Goal: Task Accomplishment & Management: Complete application form

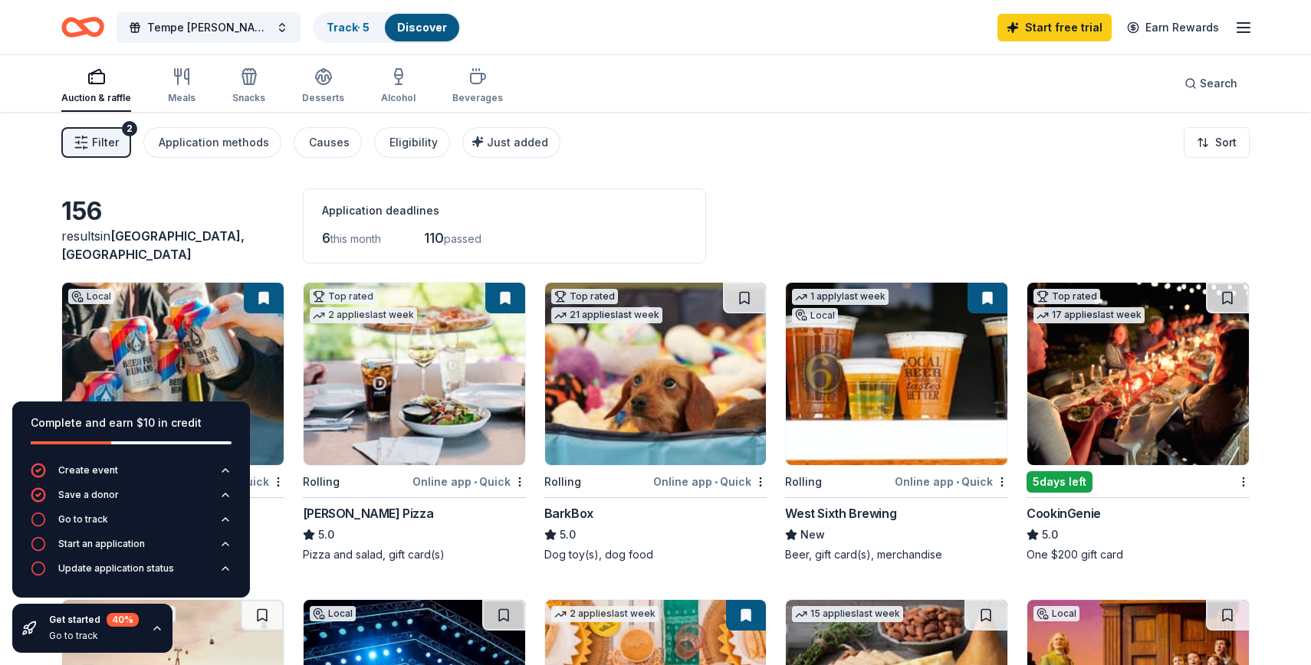
click at [102, 143] on span "Filter" at bounding box center [105, 142] width 27 height 18
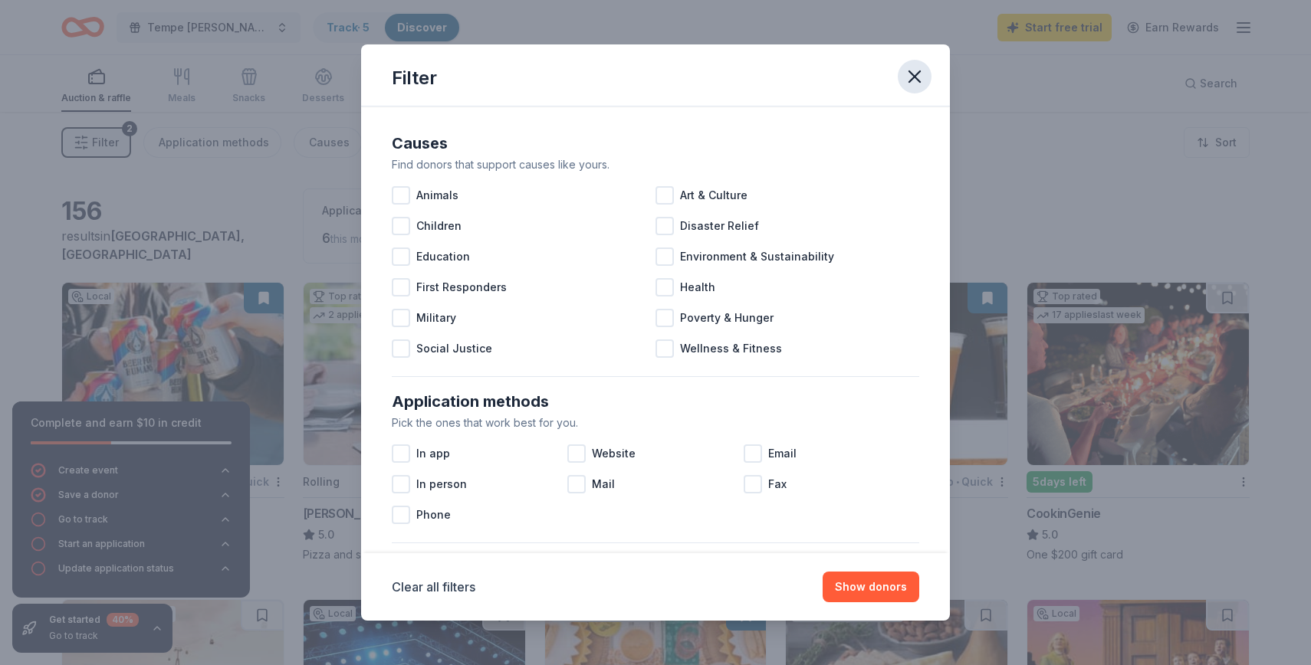
click at [917, 75] on icon "button" at bounding box center [914, 76] width 21 height 21
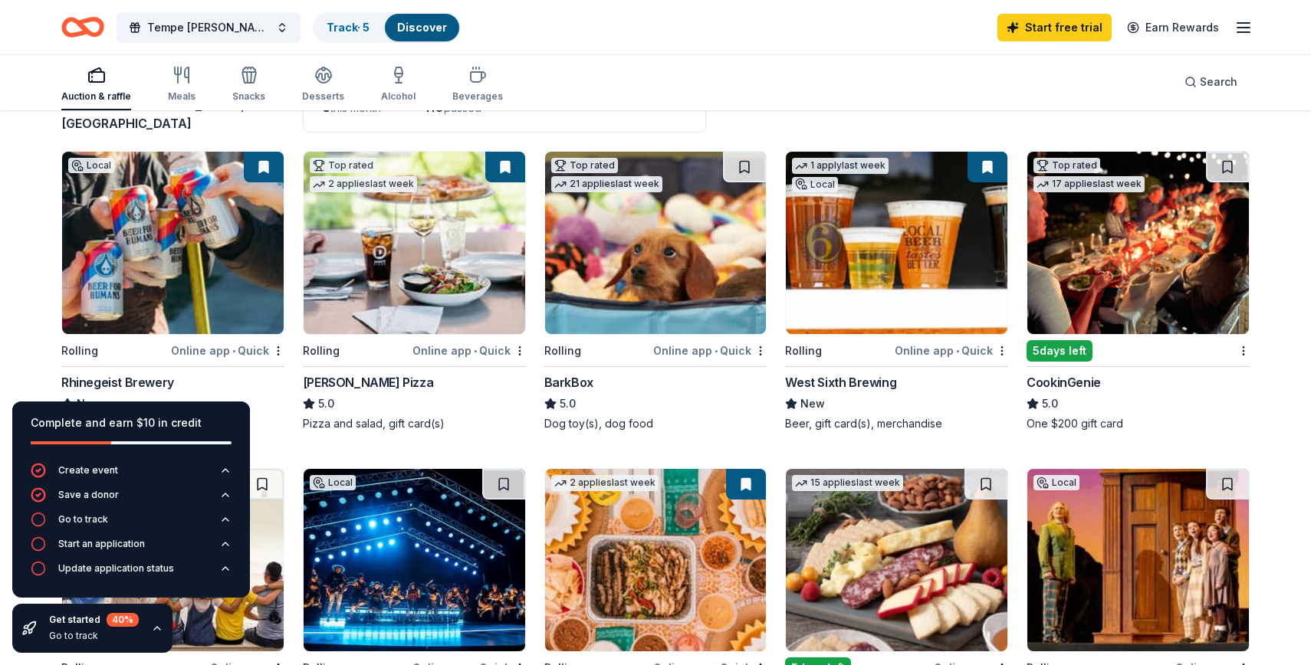
scroll to position [134, 0]
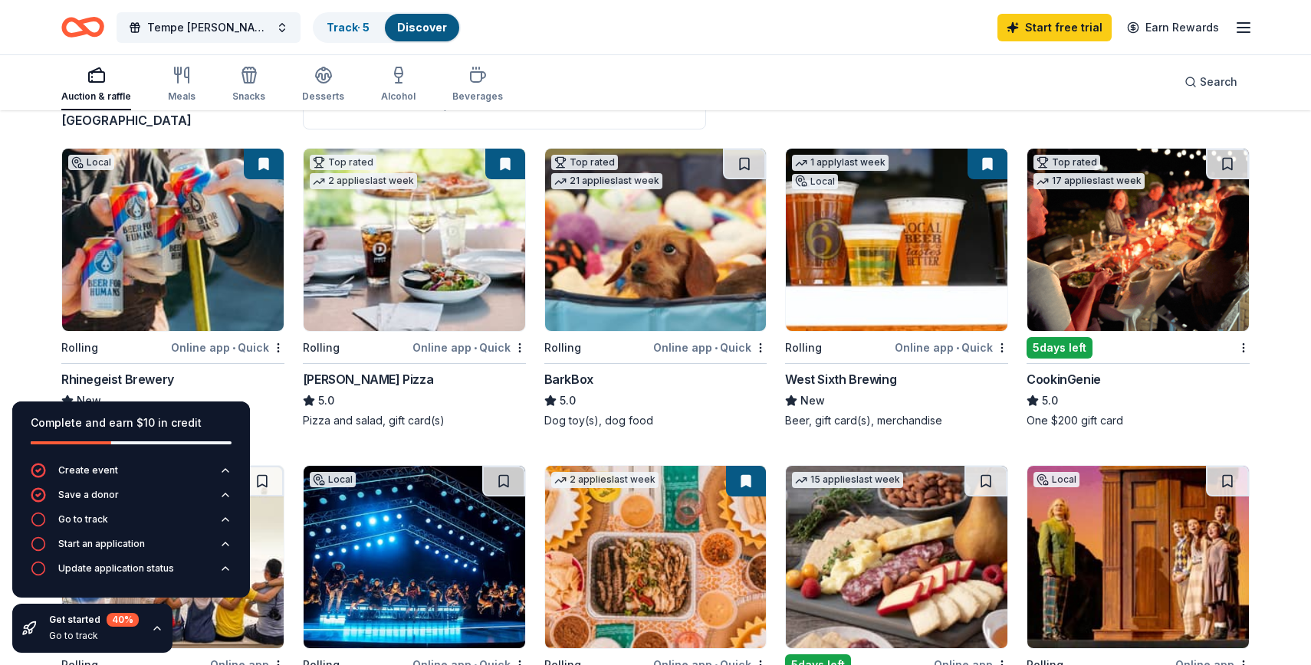
click at [675, 272] on img at bounding box center [656, 240] width 222 height 182
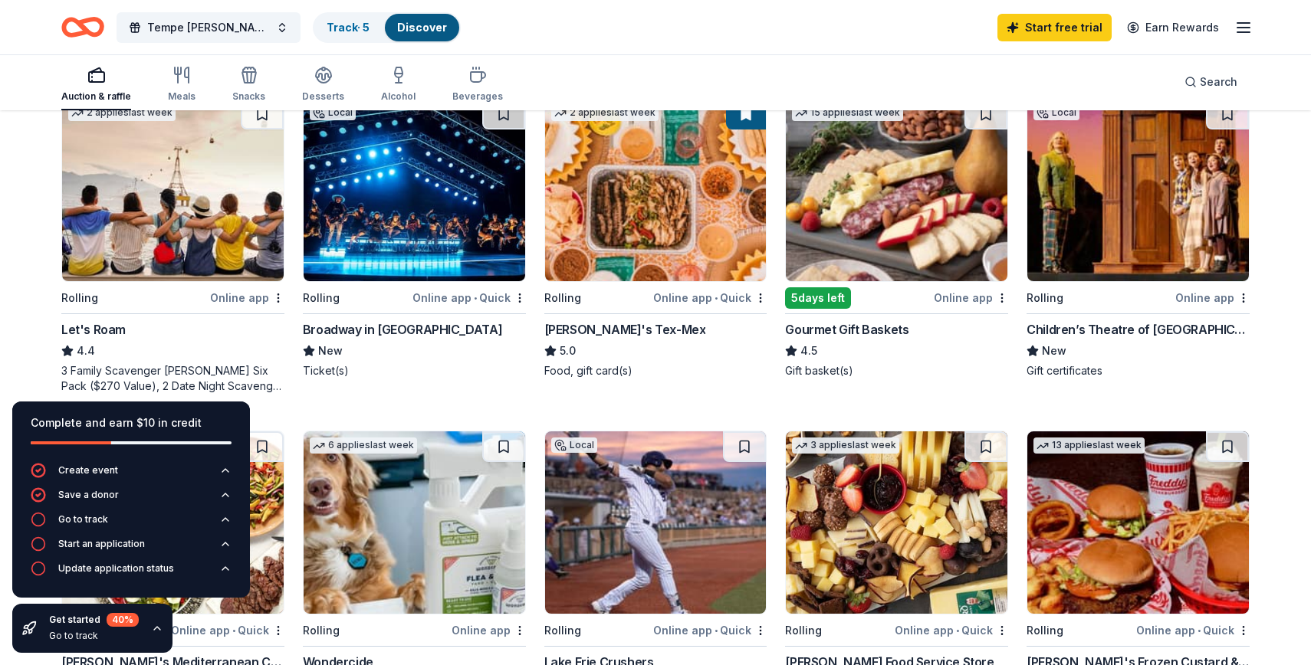
scroll to position [507, 0]
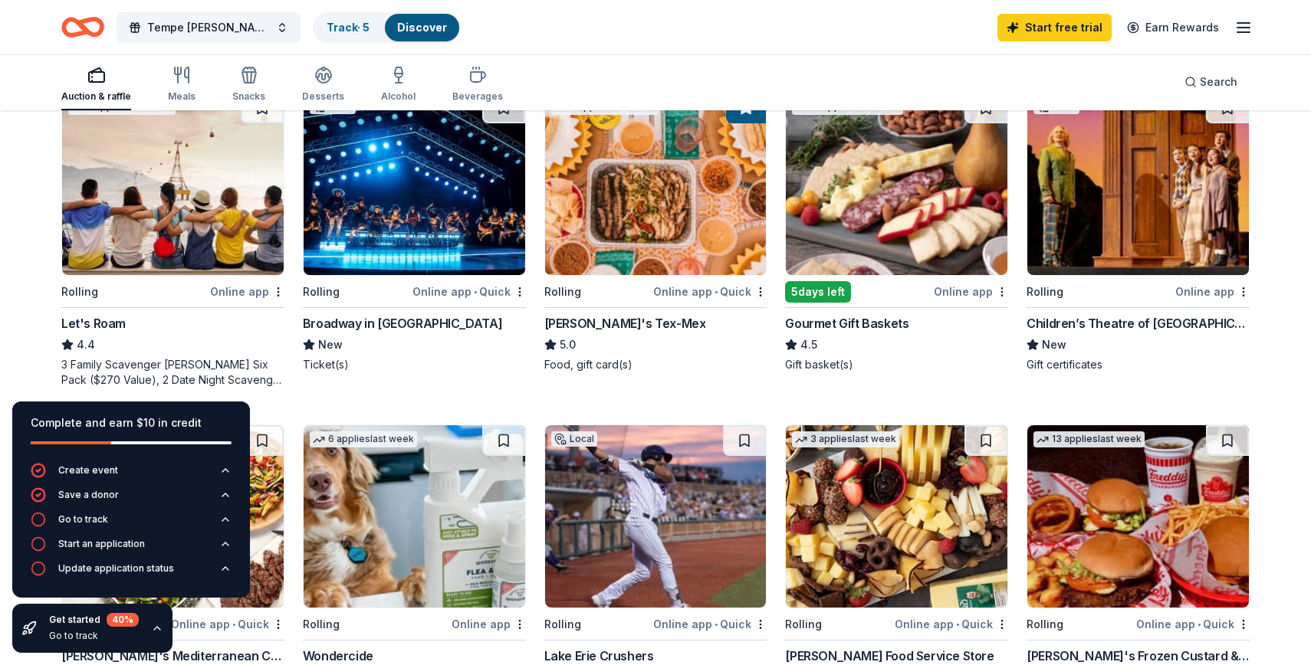
click at [197, 186] on img at bounding box center [173, 184] width 222 height 182
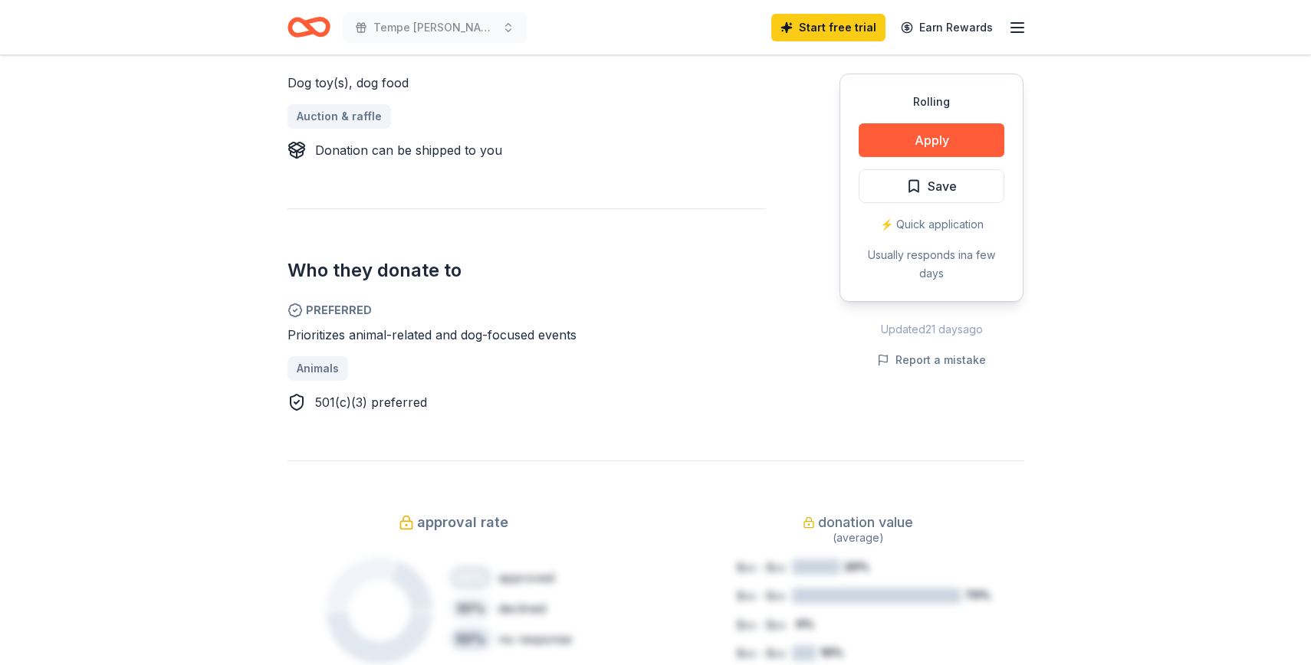
scroll to position [679, 0]
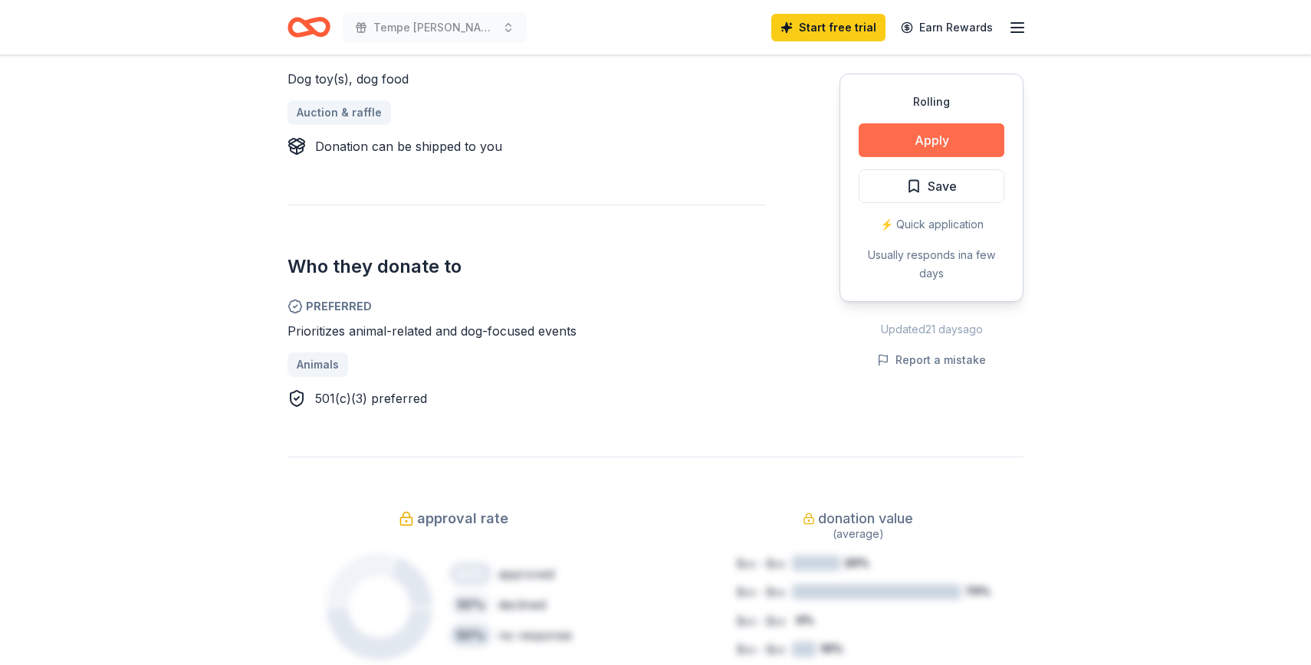
click at [901, 152] on button "Apply" at bounding box center [932, 140] width 146 height 34
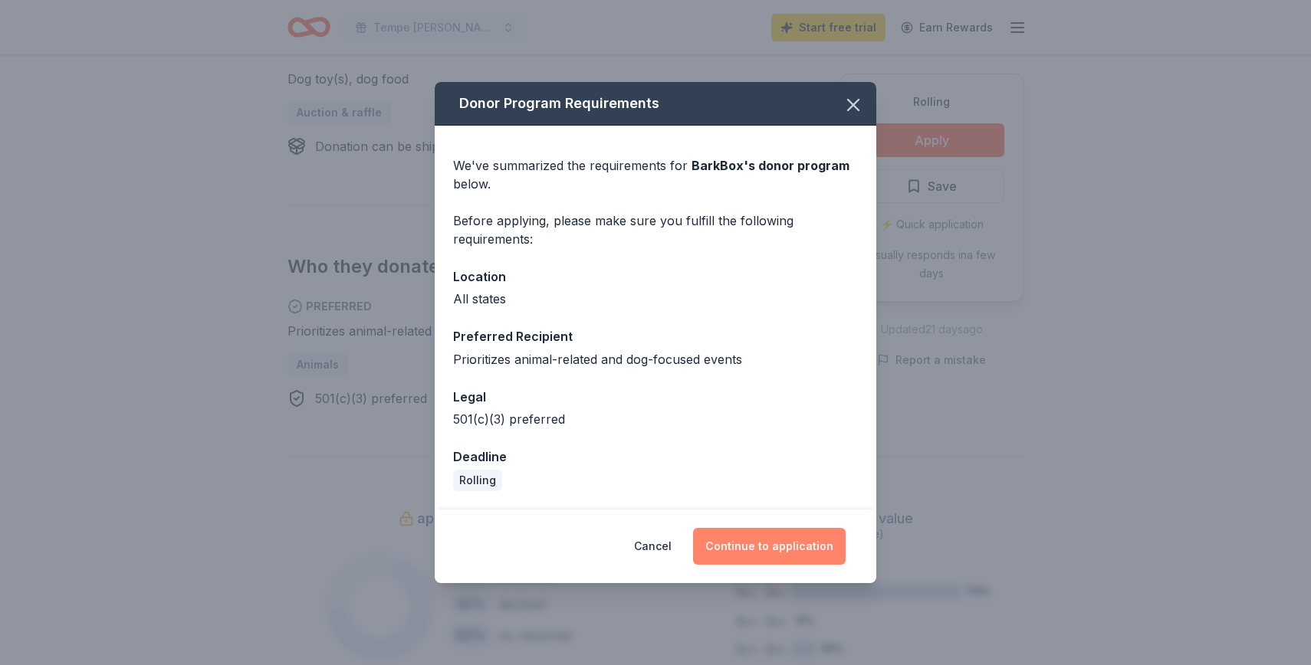
click at [749, 547] on button "Continue to application" at bounding box center [769, 546] width 153 height 37
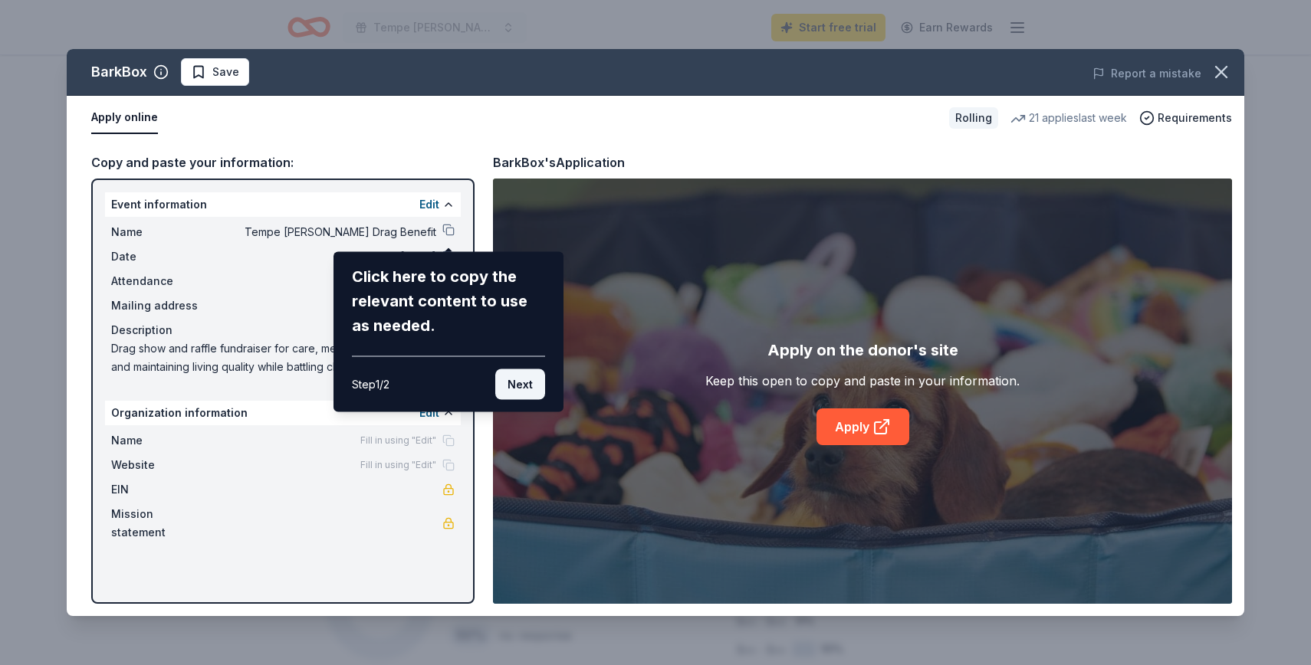
click at [530, 389] on button "Next" at bounding box center [520, 385] width 50 height 31
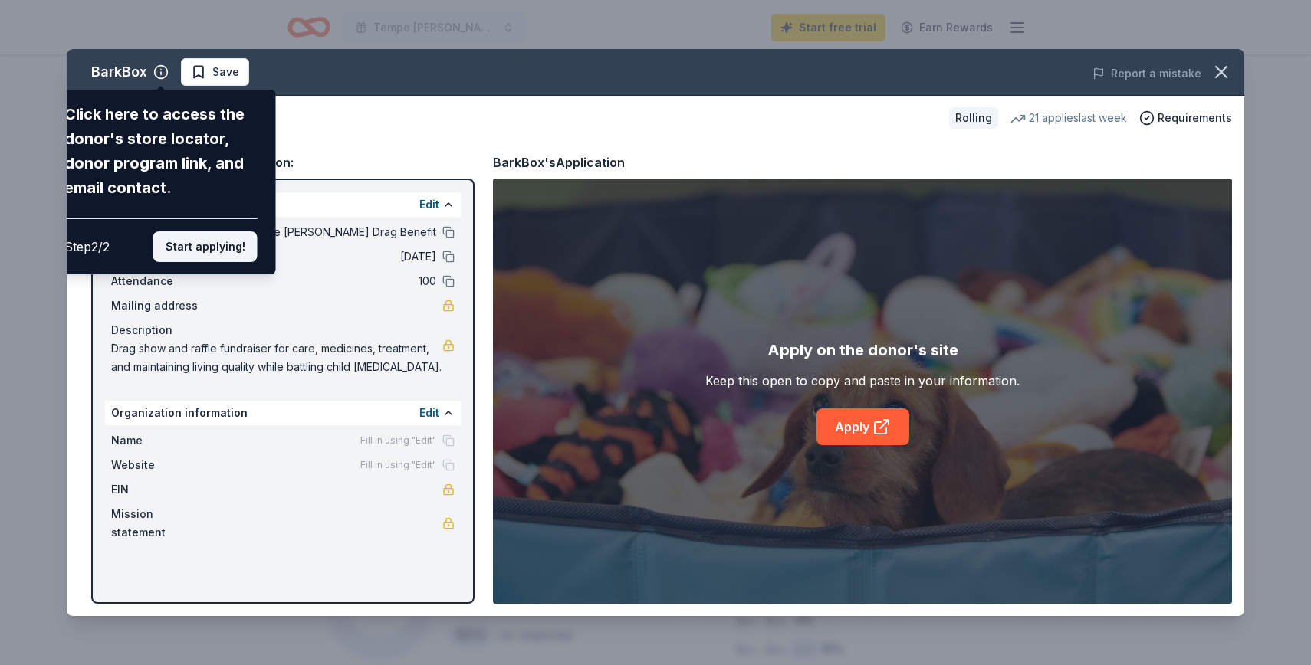
click at [235, 255] on button "Start applying!" at bounding box center [205, 247] width 104 height 31
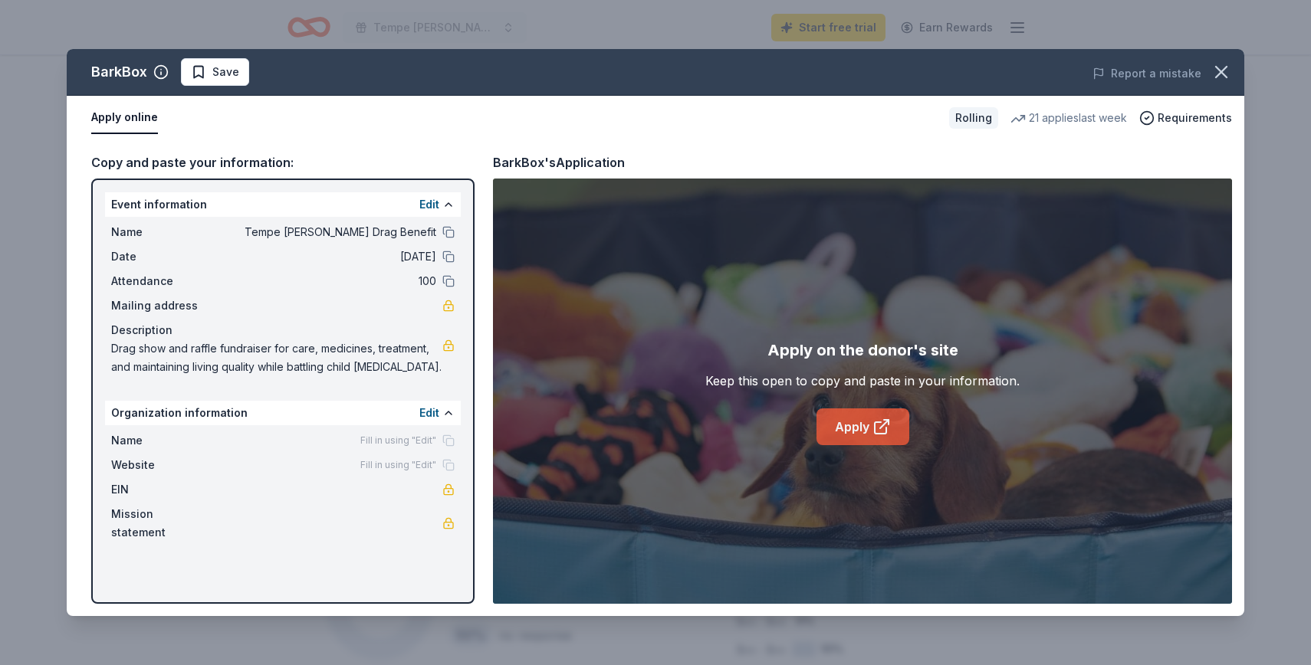
click at [862, 428] on link "Apply" at bounding box center [862, 427] width 93 height 37
click at [1229, 74] on icon "button" at bounding box center [1220, 71] width 21 height 21
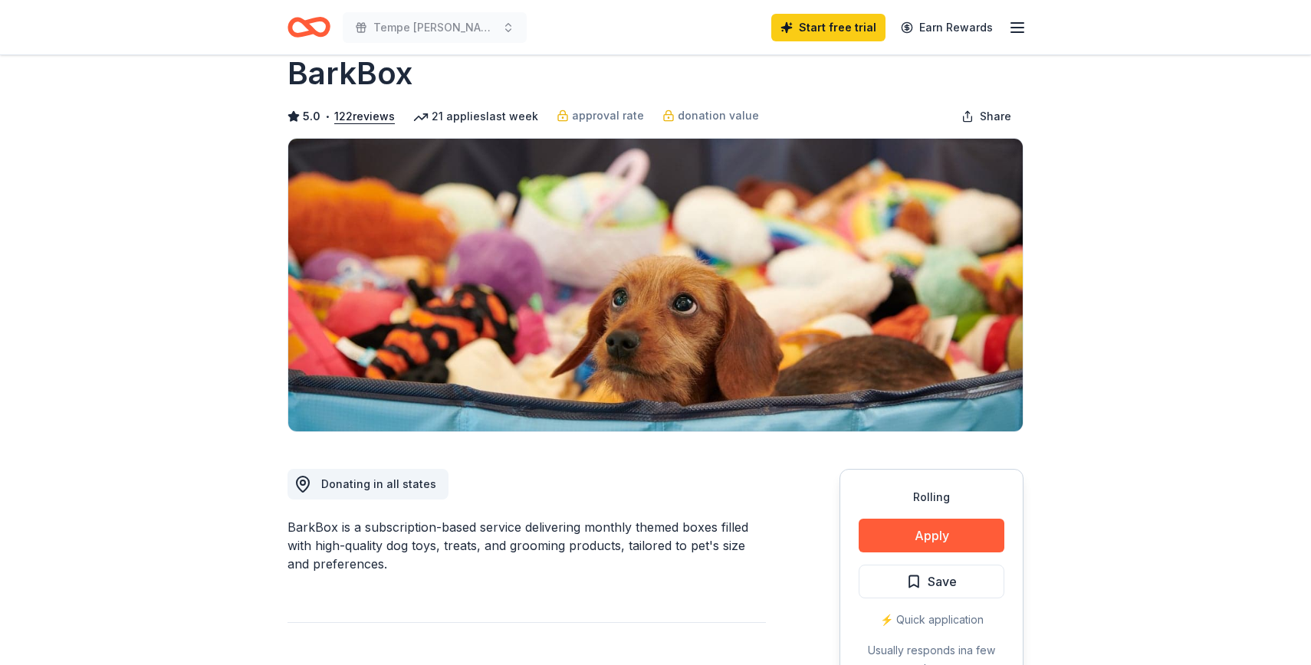
scroll to position [0, 0]
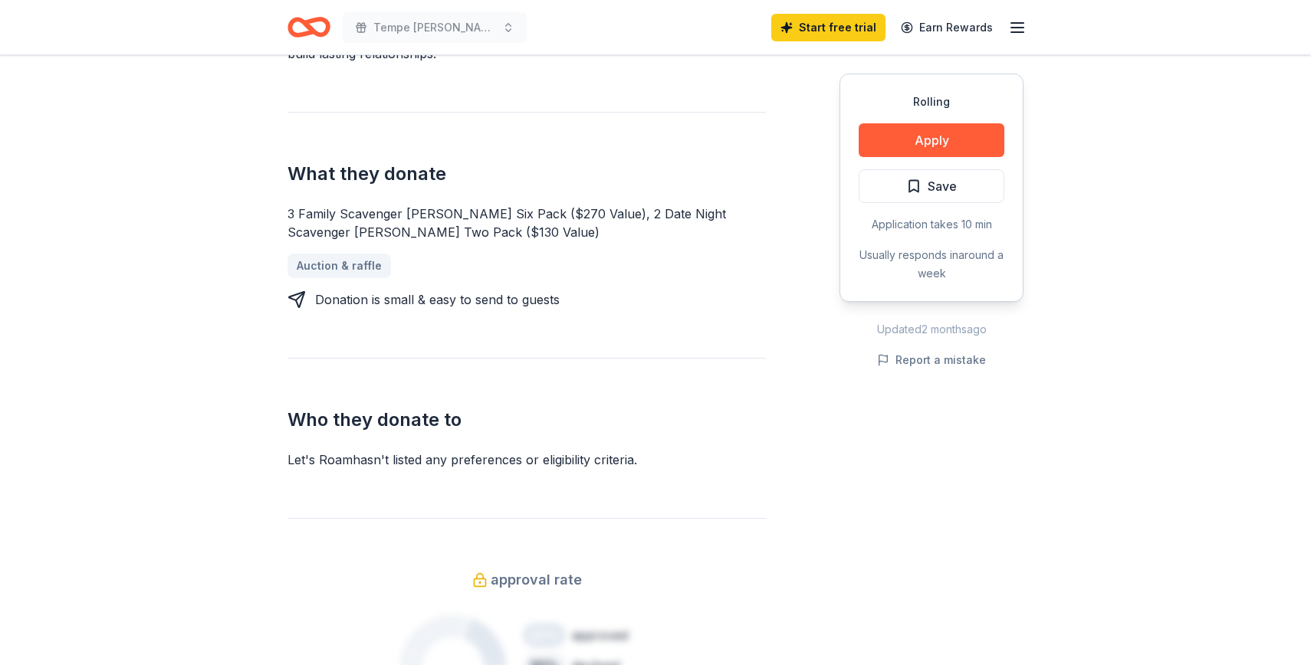
scroll to position [562, 0]
click at [921, 140] on button "Apply" at bounding box center [932, 140] width 146 height 34
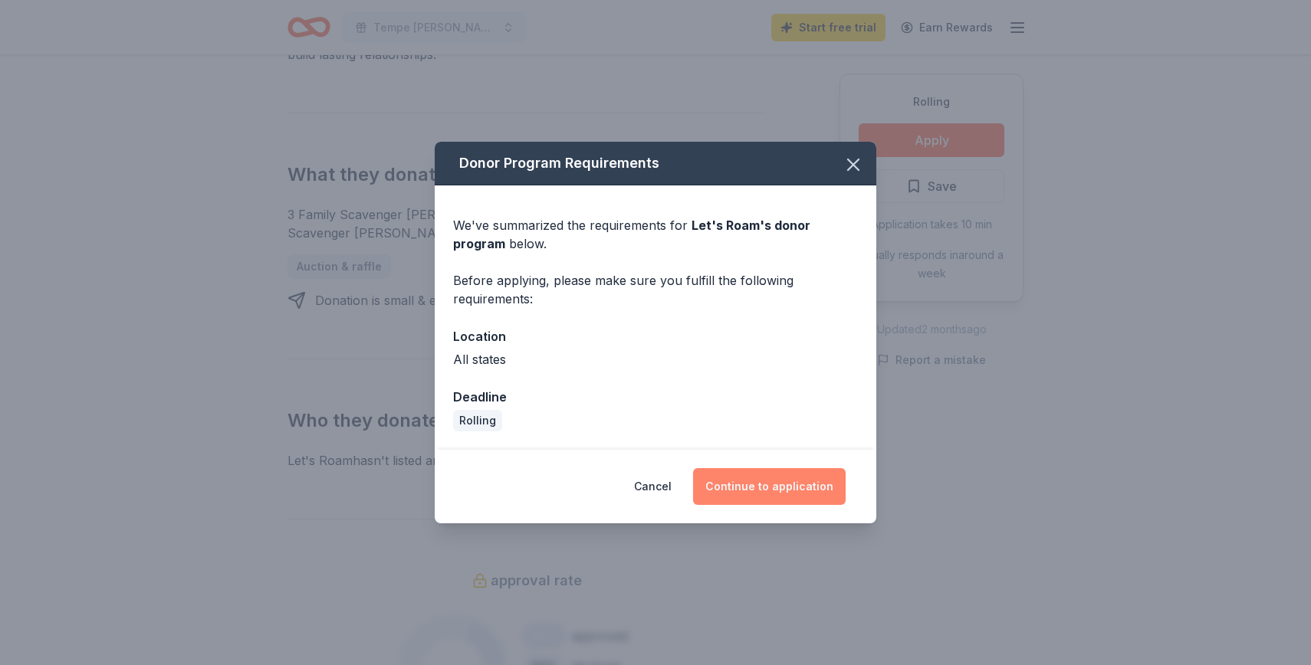
click at [757, 488] on button "Continue to application" at bounding box center [769, 486] width 153 height 37
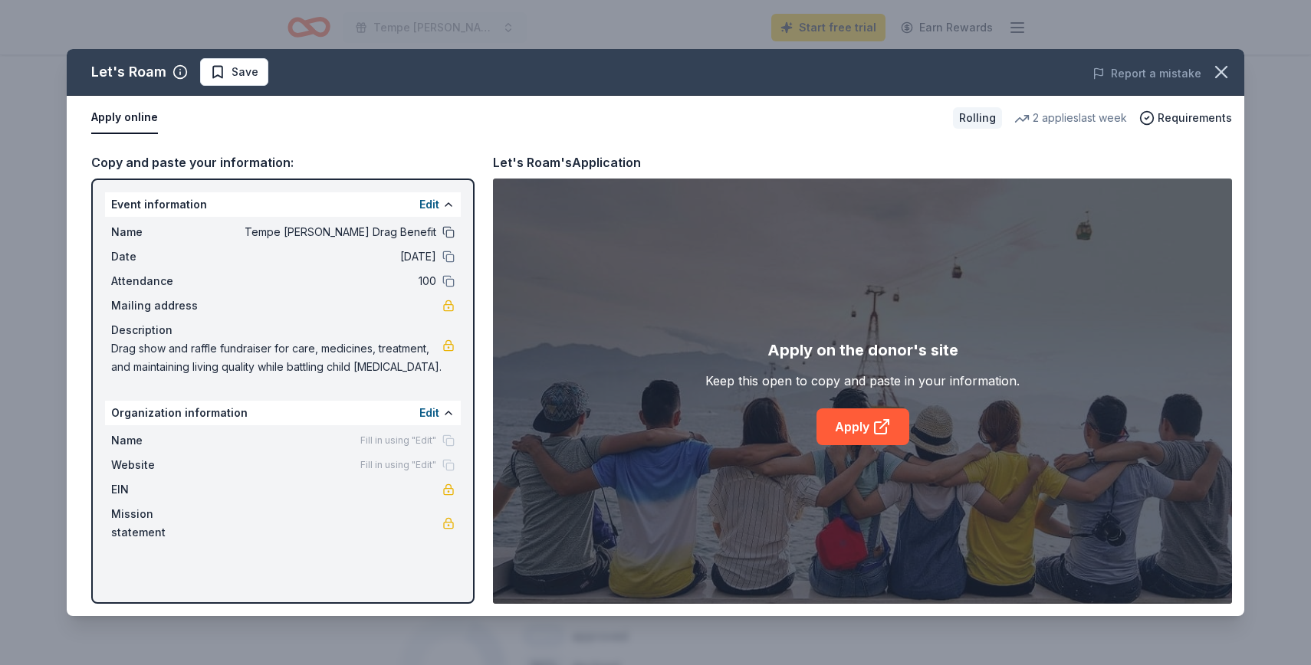
click at [448, 232] on button at bounding box center [448, 232] width 12 height 12
click at [427, 416] on button "Edit" at bounding box center [429, 413] width 20 height 18
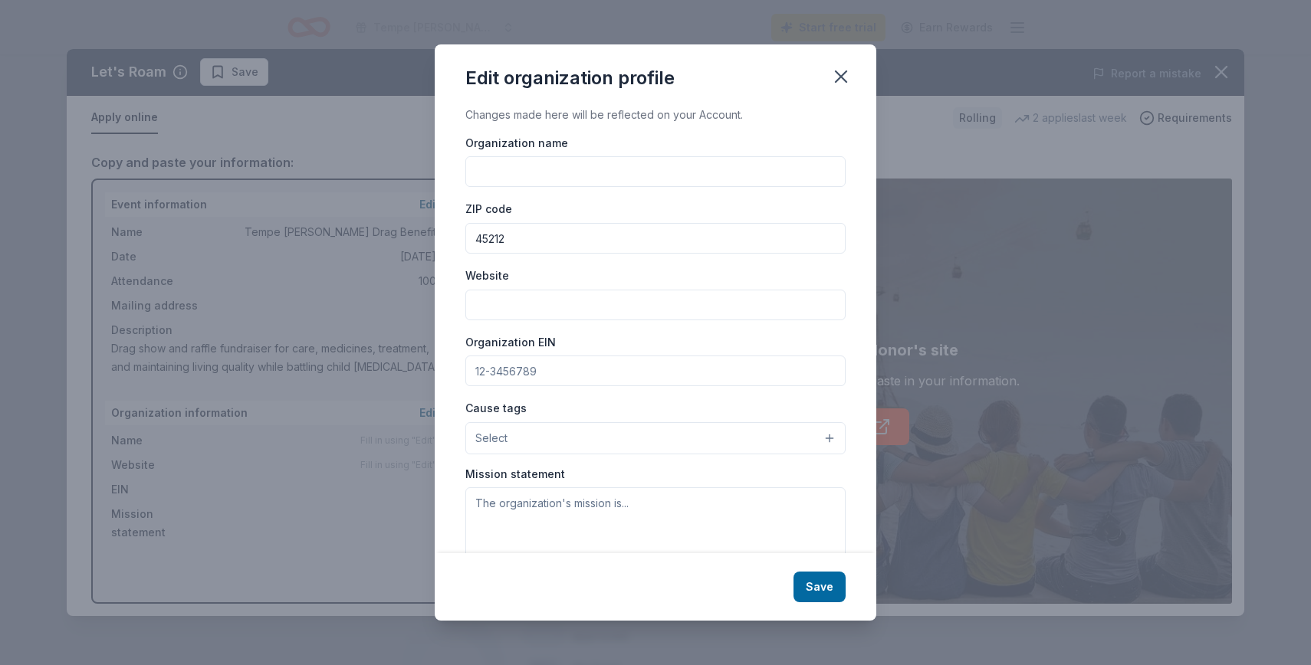
click at [552, 164] on input "Organization name" at bounding box center [655, 171] width 380 height 31
paste input "https://www.facebook.com/events/1202205855012599/?active_tab=discussion"
type input "https://www.facebook.com/events/1202205855012599/?active_tab=discussion"
click at [536, 302] on input "Website" at bounding box center [655, 305] width 380 height 31
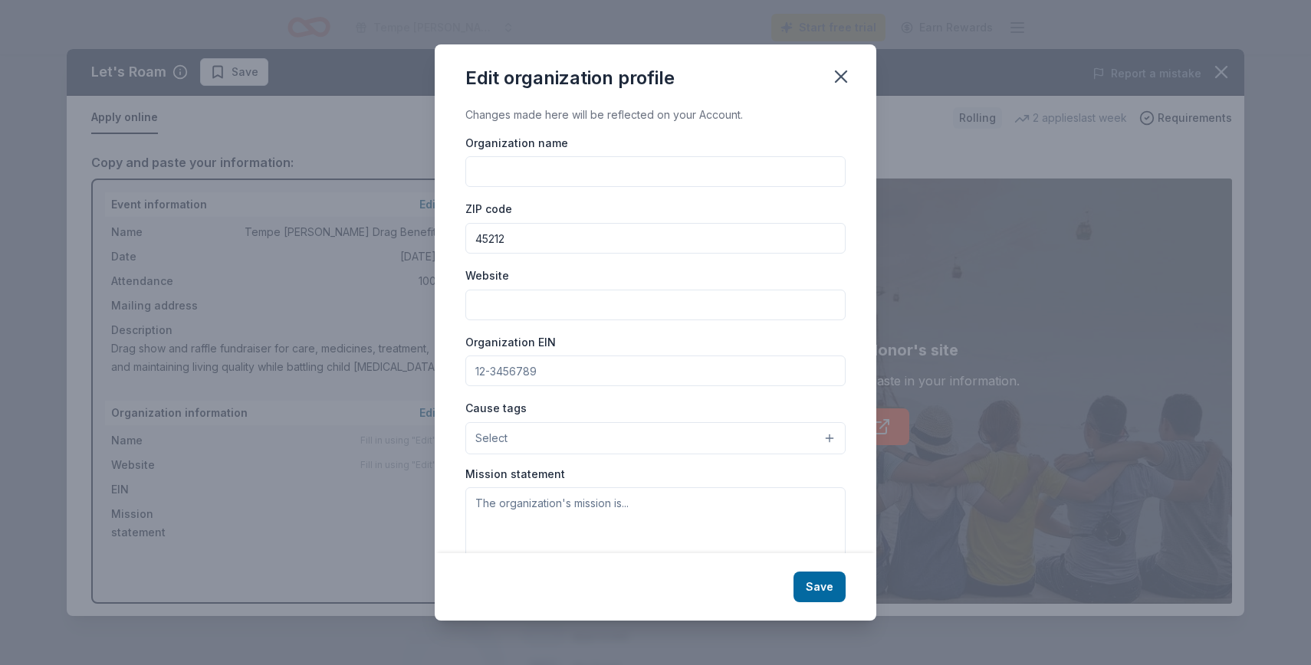
paste input "https://www.facebook.com/events/1202205855012599/?active_tab=discussion"
type input "https://www.facebook.com/events/1202205855012599/?active_tab=discussion"
click at [776, 443] on button "Select" at bounding box center [655, 438] width 380 height 32
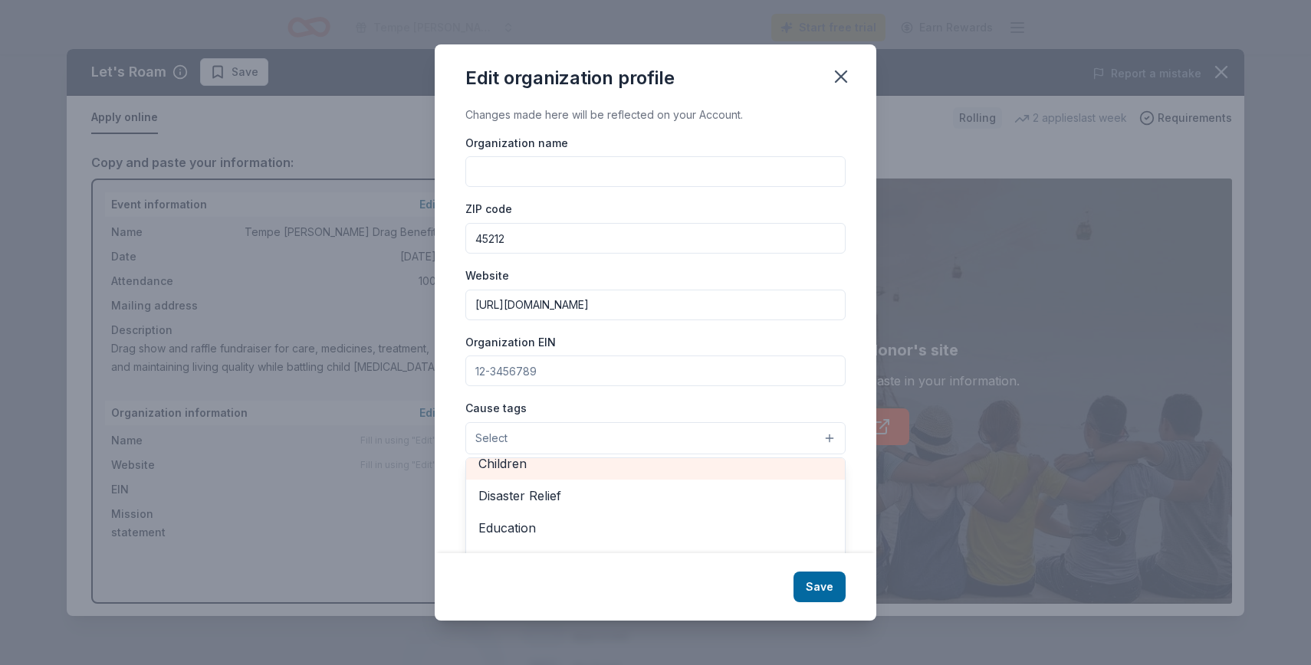
click at [575, 465] on span "Children" at bounding box center [655, 464] width 354 height 20
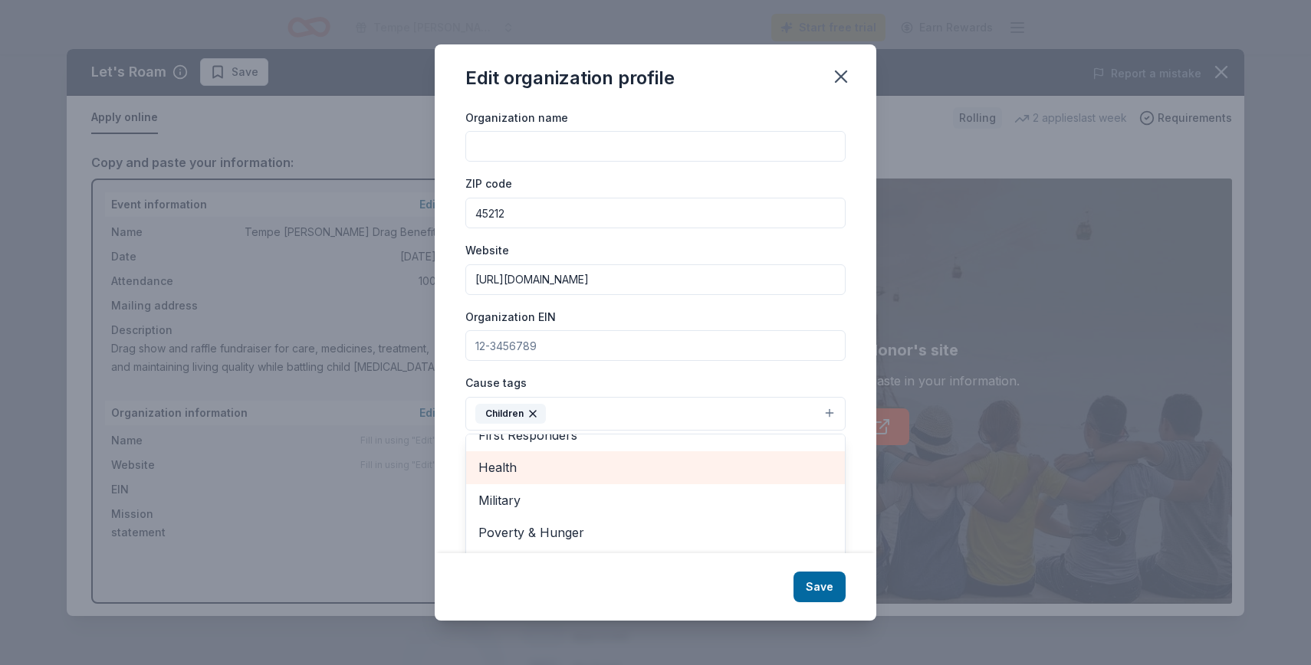
click at [541, 476] on span "Health" at bounding box center [655, 468] width 354 height 20
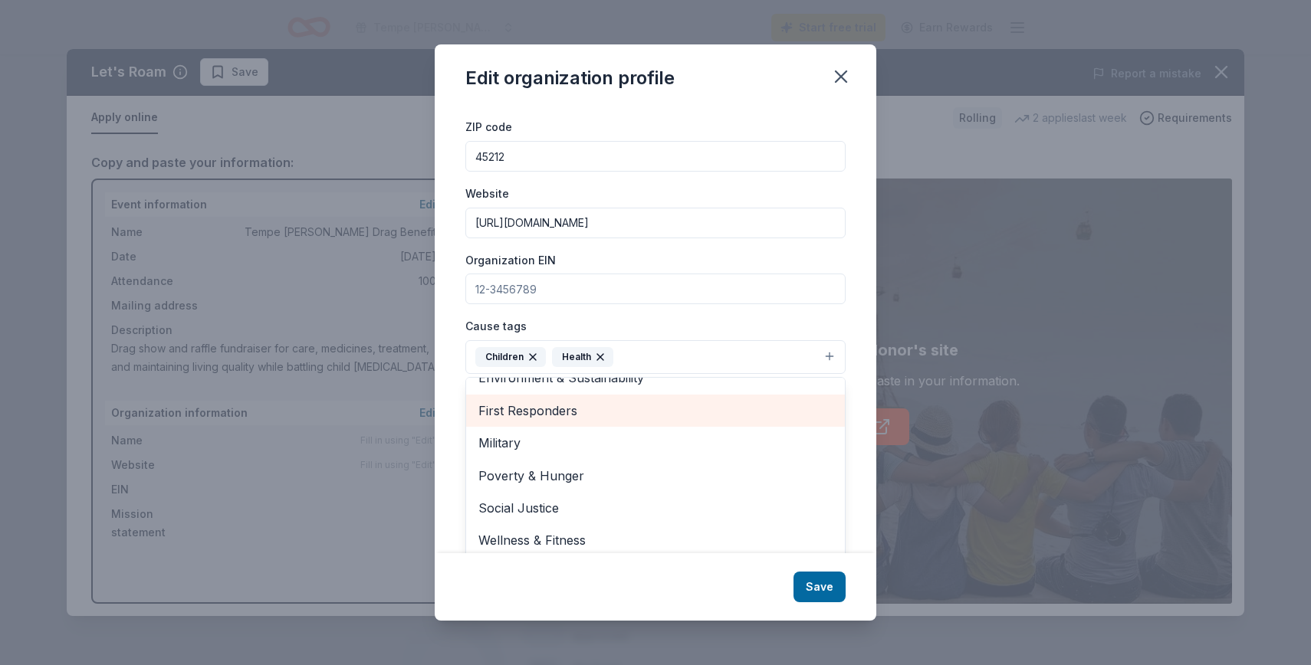
scroll to position [89, 0]
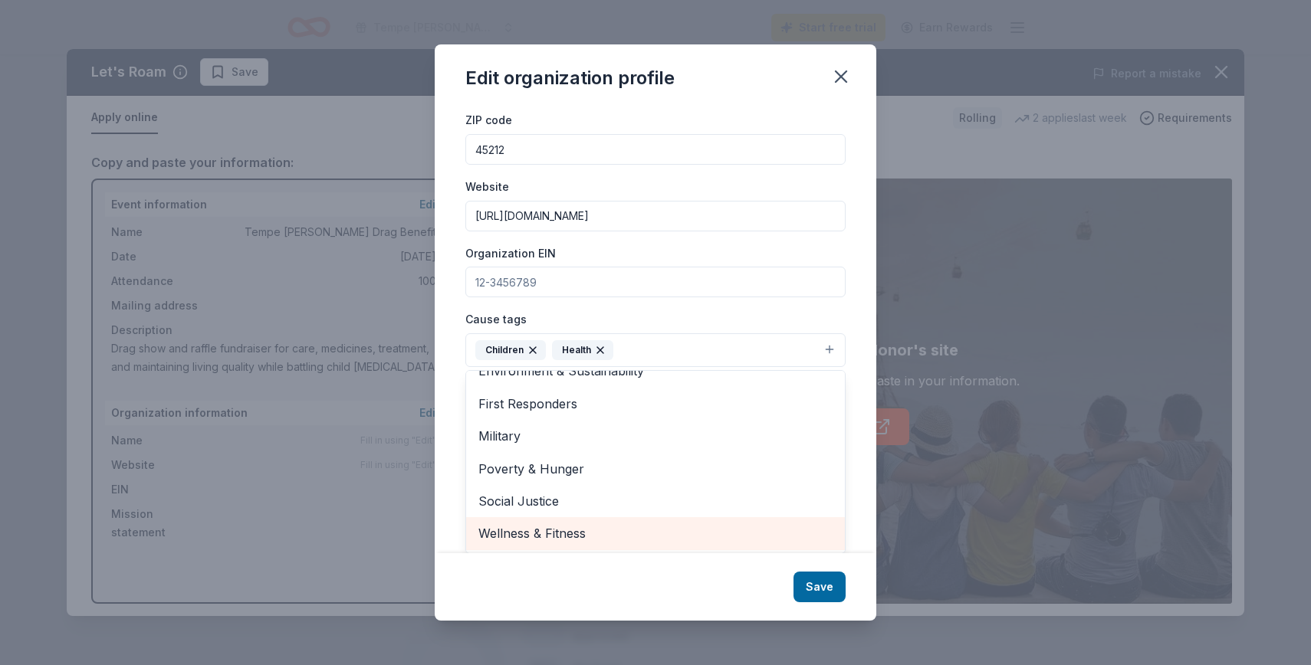
click at [567, 539] on span "Wellness & Fitness" at bounding box center [655, 534] width 354 height 20
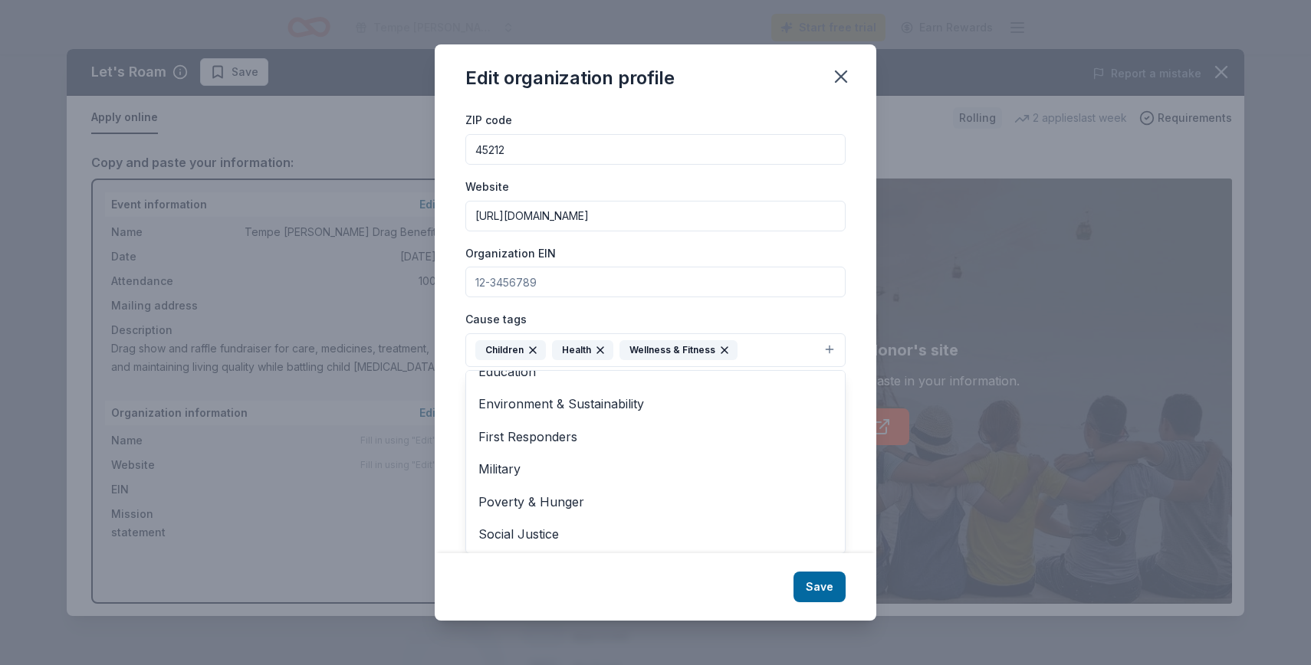
click at [724, 593] on div "Edit organization profile Changes made here will be reflected on your Account. …" at bounding box center [656, 332] width 442 height 576
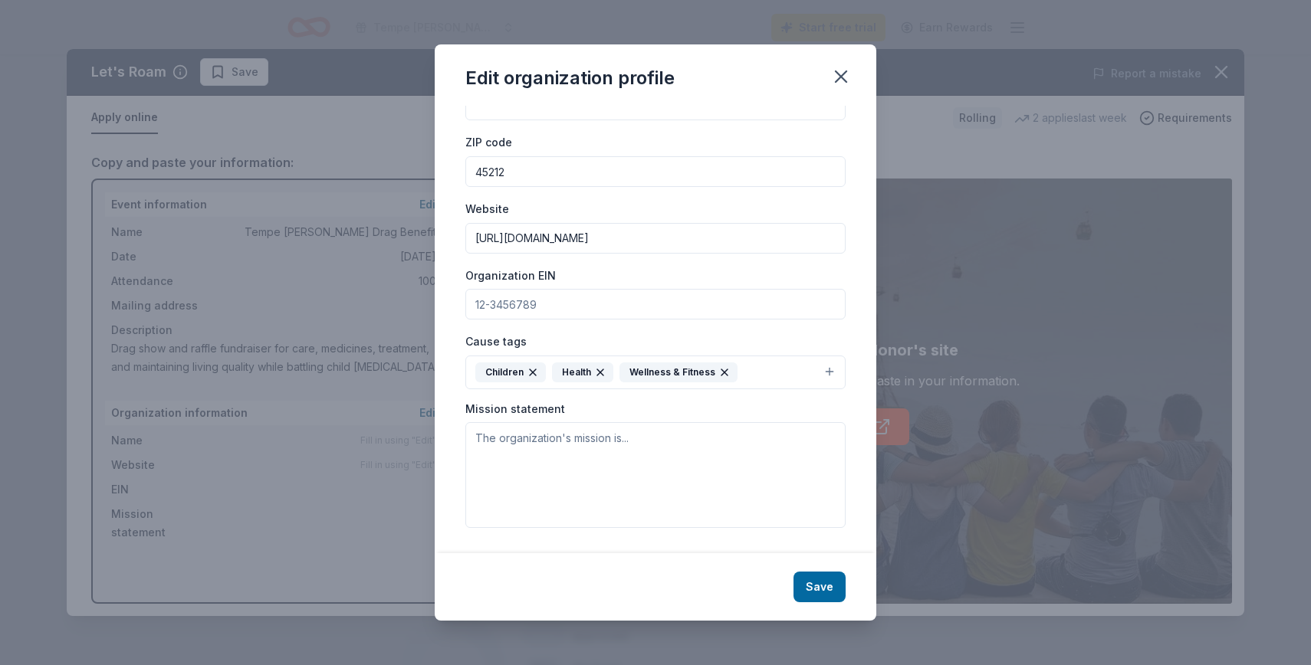
scroll to position [66, 0]
click at [814, 593] on button "Save" at bounding box center [819, 587] width 52 height 31
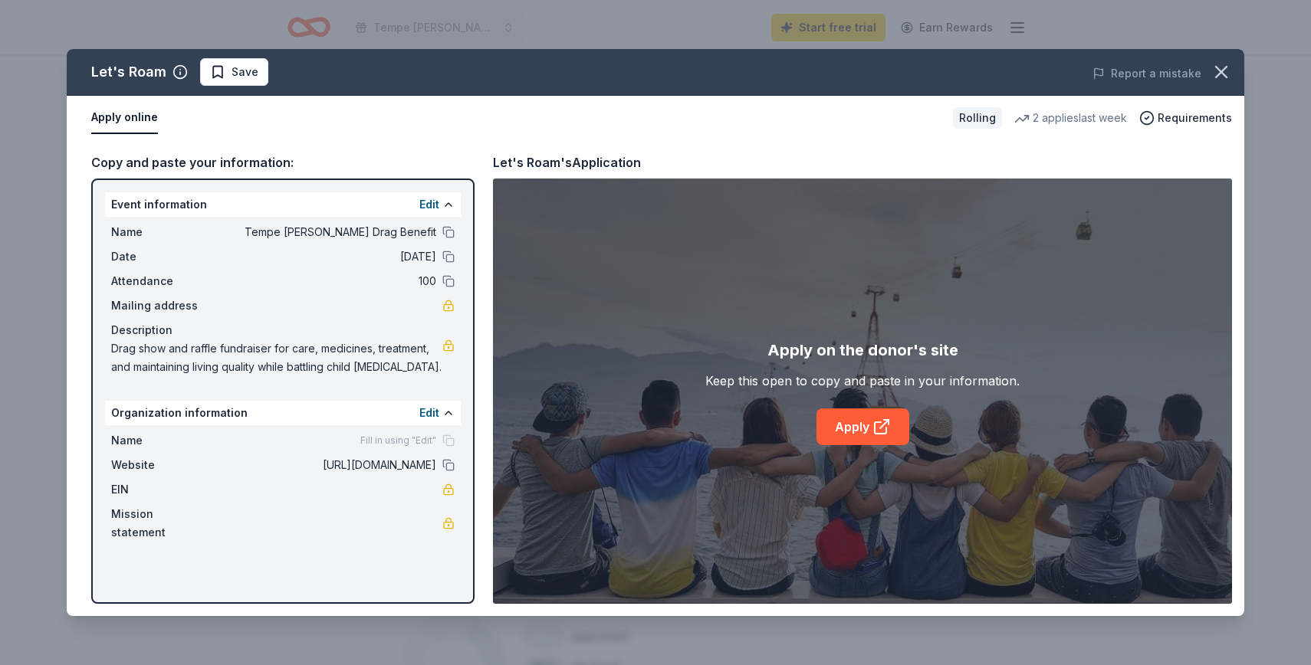
click at [814, 593] on div "Apply on the donor's site Keep this open to copy and paste in your information.…" at bounding box center [862, 391] width 739 height 425
click at [1217, 80] on icon "button" at bounding box center [1220, 71] width 21 height 21
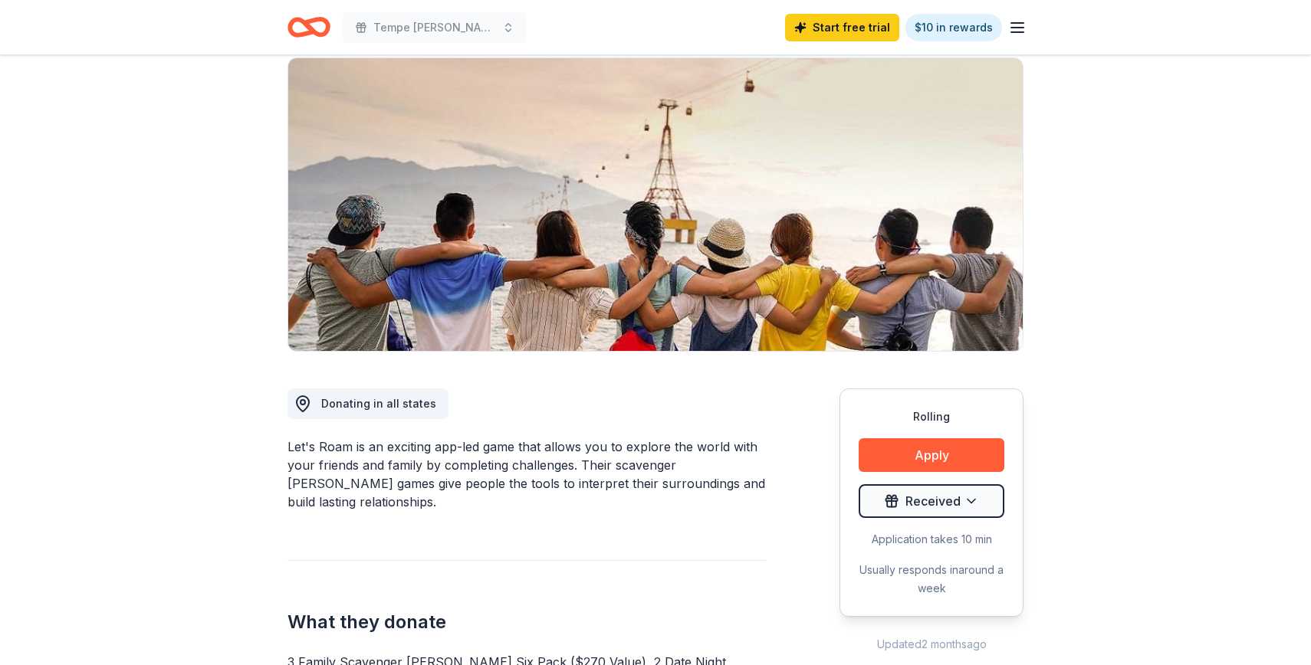
scroll to position [0, 0]
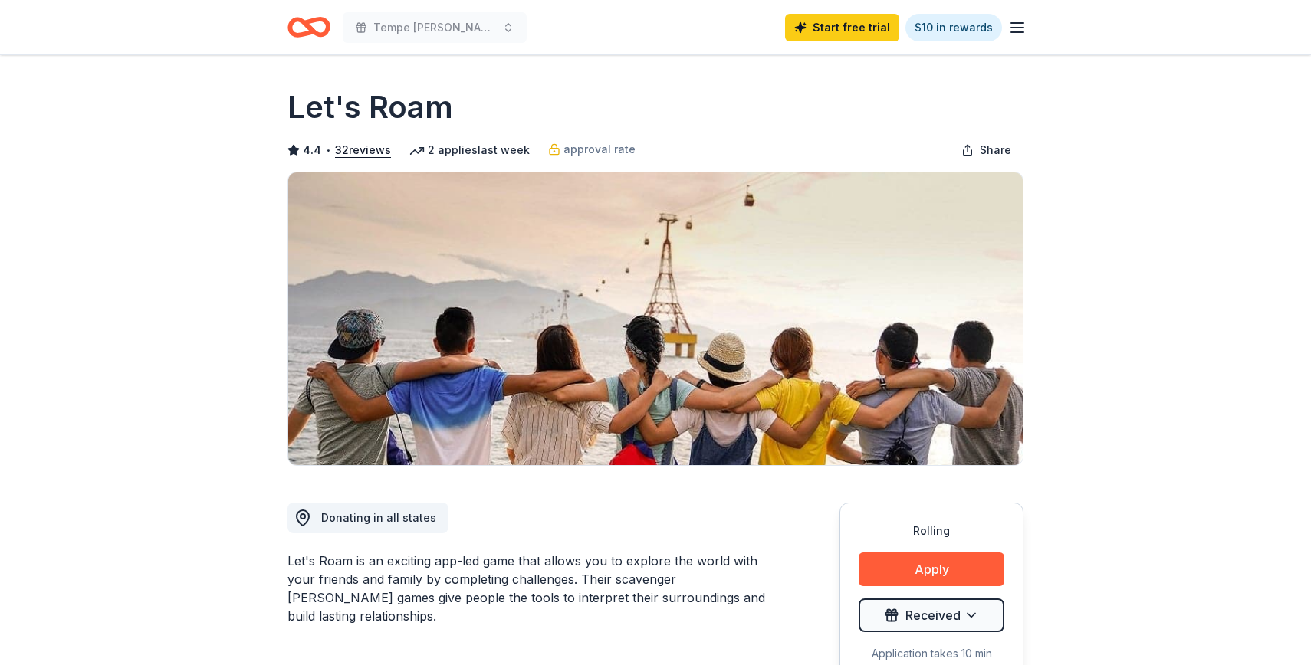
click at [301, 32] on icon "Home" at bounding box center [308, 27] width 43 height 36
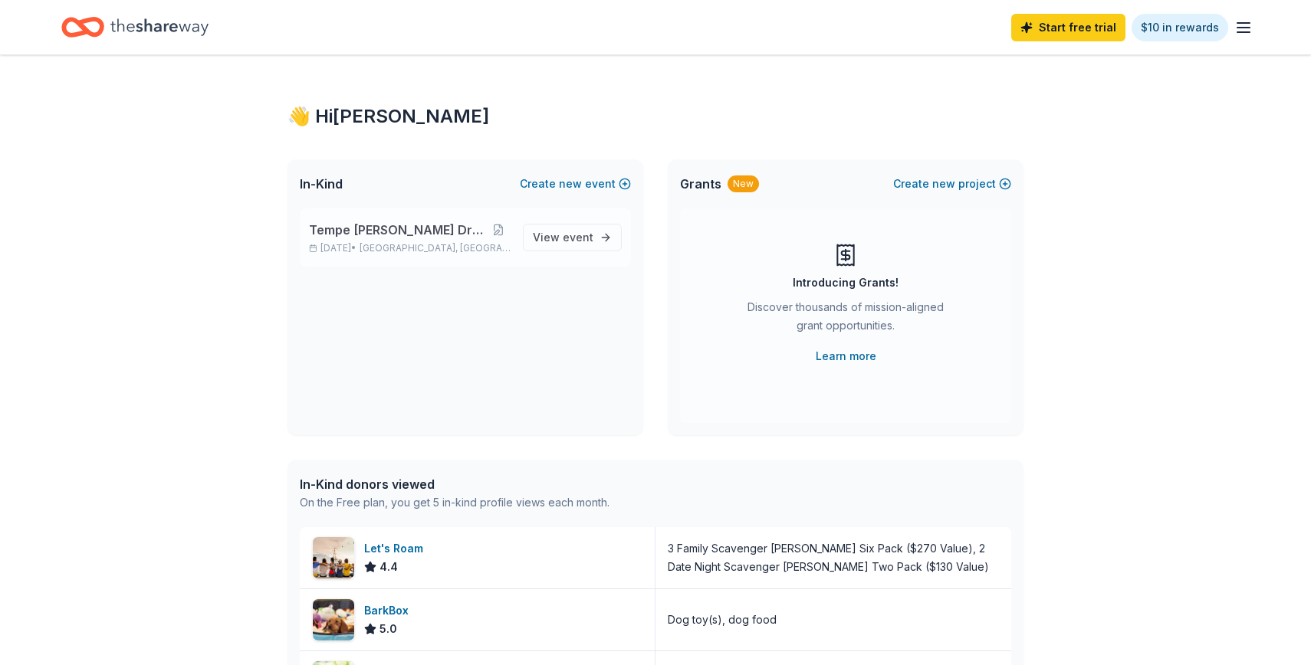
click at [457, 234] on span "Tempe [PERSON_NAME] Drag Benefit" at bounding box center [398, 230] width 178 height 18
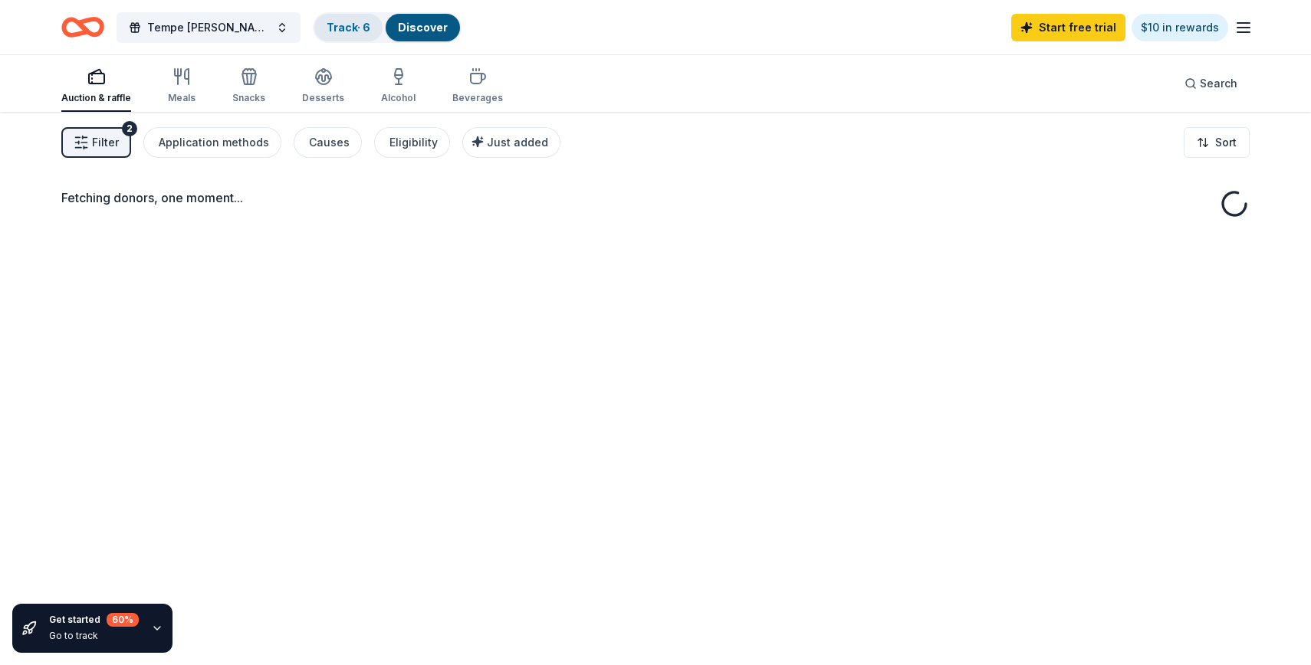
click at [355, 27] on link "Track · 6" at bounding box center [349, 27] width 44 height 13
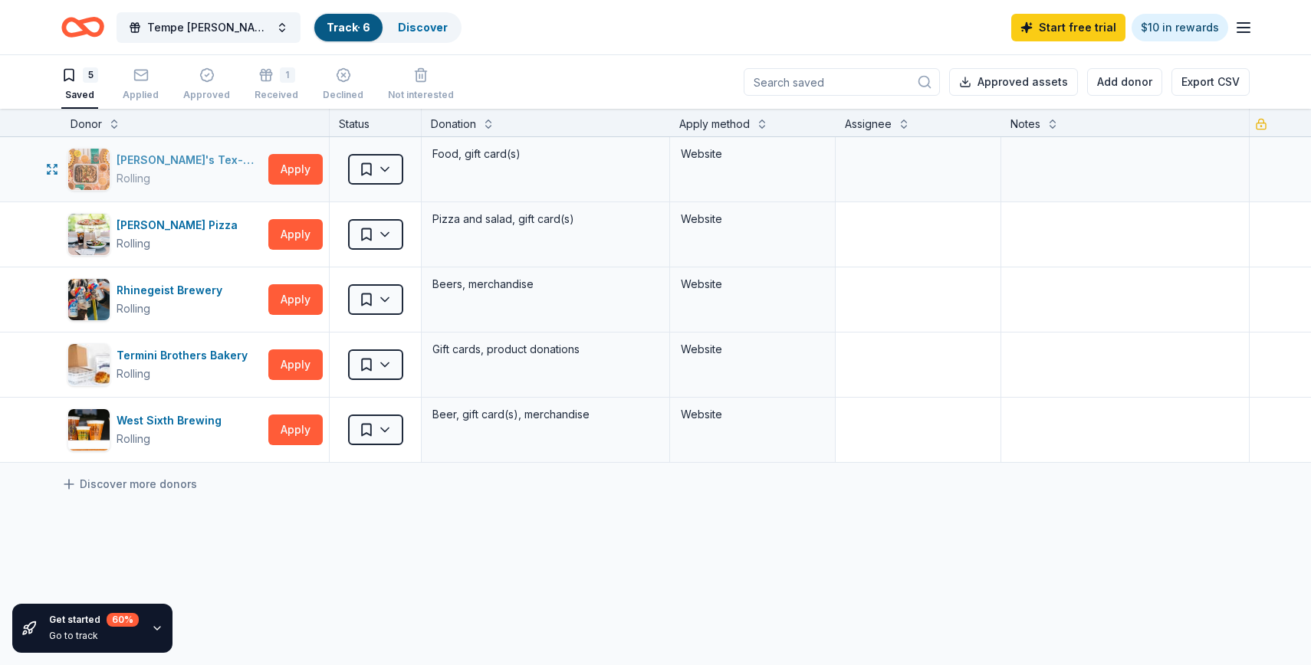
click at [186, 175] on div "Rolling" at bounding box center [190, 178] width 146 height 18
click at [380, 166] on html "Tempe Carman’s Drag Benefit Track · 6 Discover Start free trial $10 in rewards …" at bounding box center [655, 332] width 1311 height 665
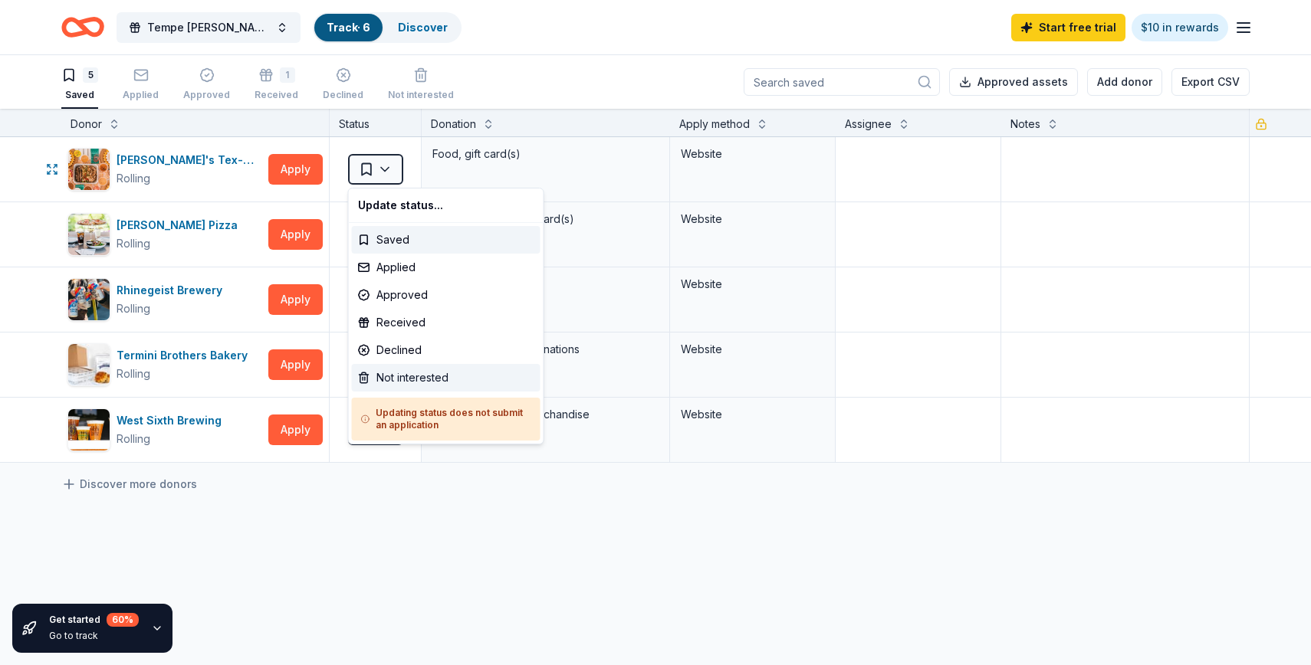
click at [406, 386] on div "Not interested" at bounding box center [446, 378] width 189 height 28
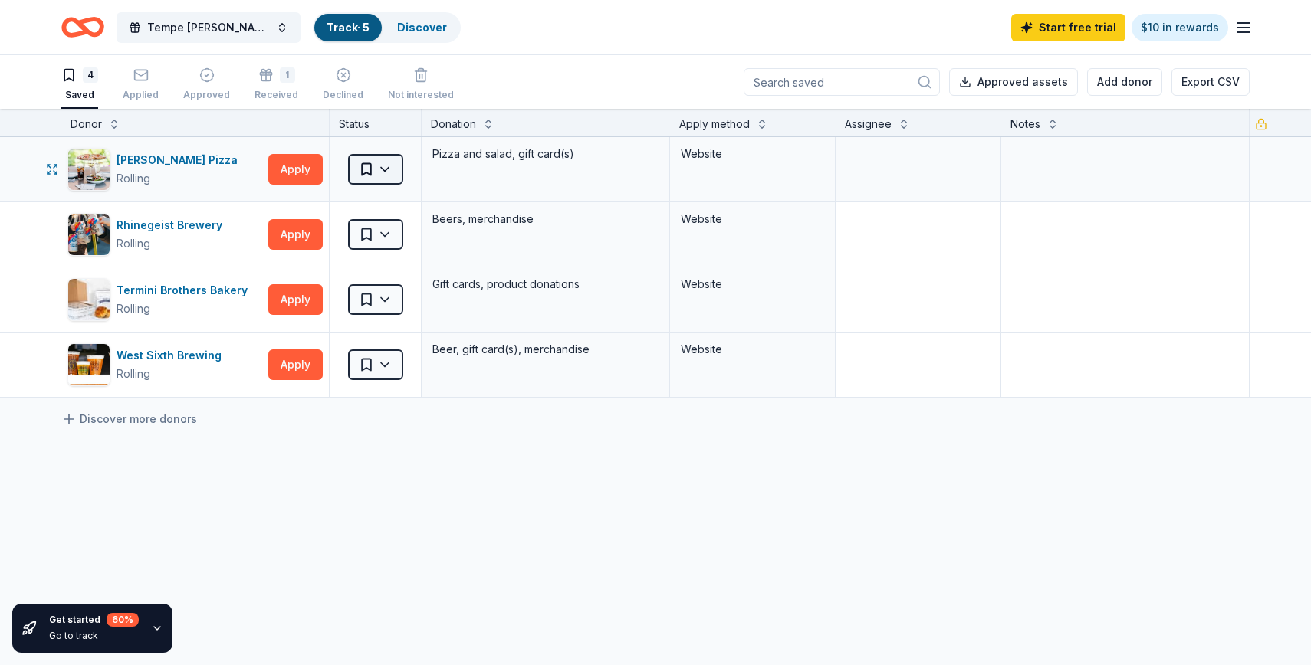
click at [383, 169] on html "Tempe Carman’s Drag Benefit Track · 5 Discover Start free trial $10 in rewards …" at bounding box center [655, 332] width 1311 height 665
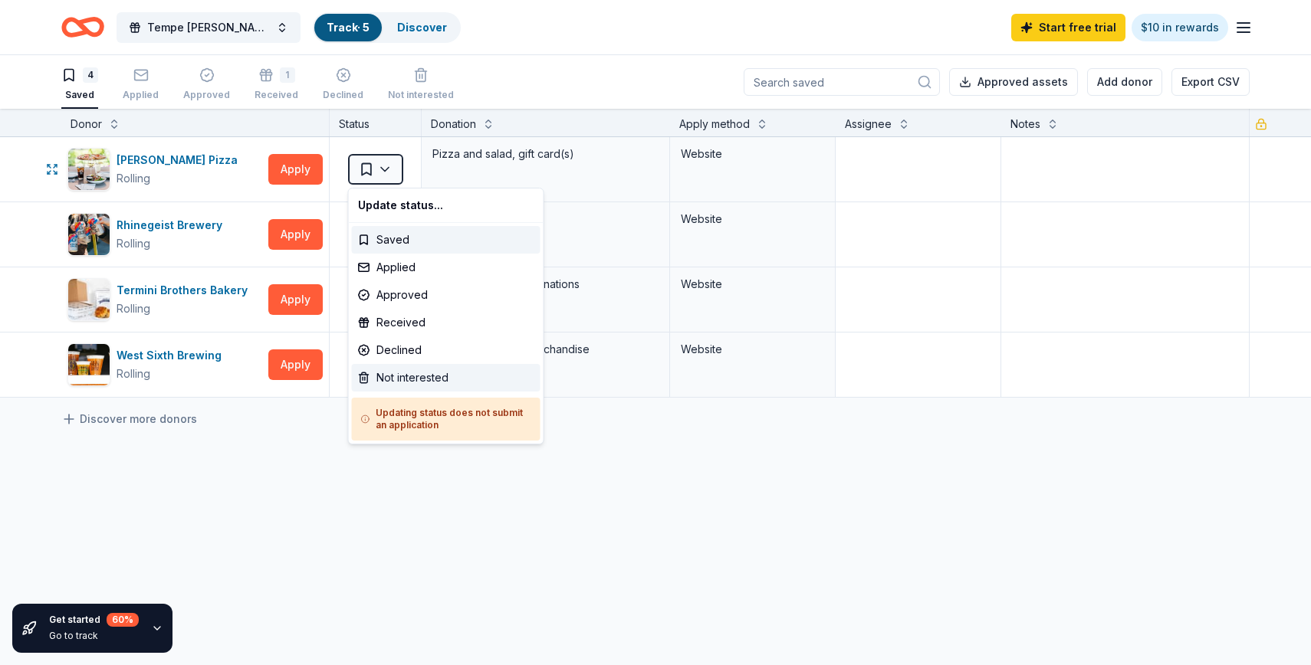
click at [398, 379] on div "Not interested" at bounding box center [446, 378] width 189 height 28
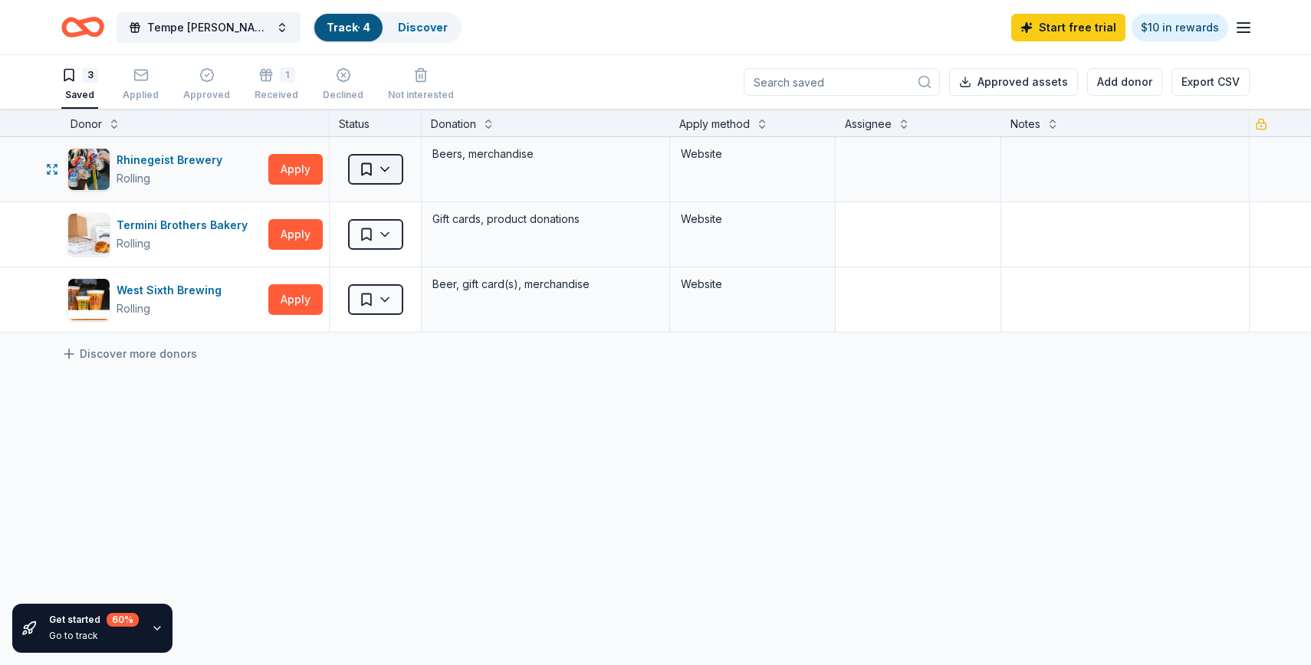
click at [384, 172] on html "Tempe Carman’s Drag Benefit Track · 4 Discover Start free trial $10 in rewards …" at bounding box center [655, 332] width 1311 height 665
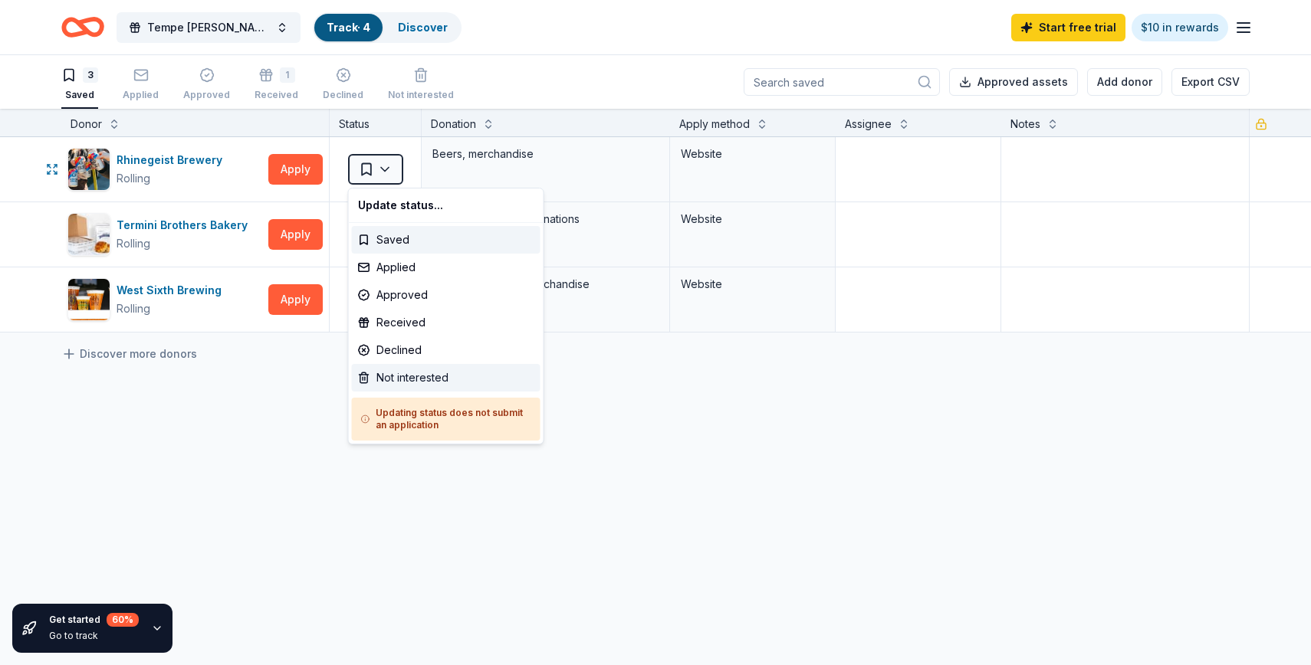
click at [391, 379] on div "Not interested" at bounding box center [446, 378] width 189 height 28
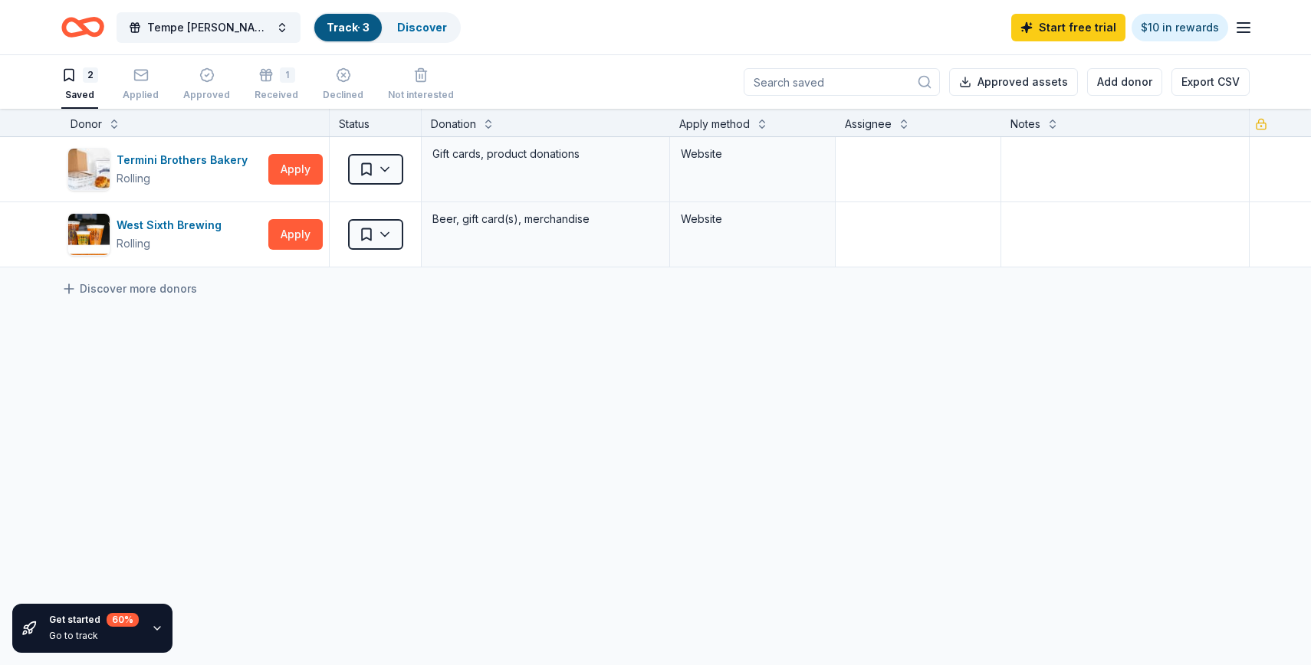
click at [80, 40] on icon "Home" at bounding box center [82, 27] width 43 height 36
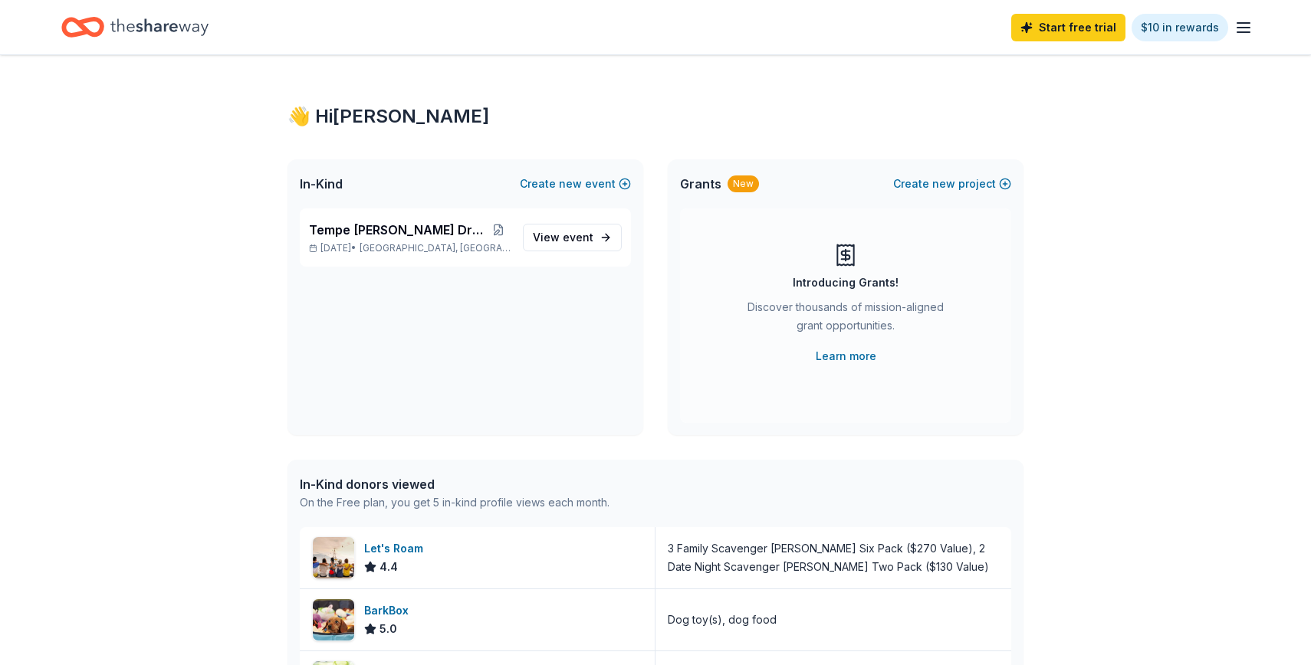
click at [186, 22] on icon "Home" at bounding box center [159, 26] width 98 height 31
click at [369, 238] on span "Tempe [PERSON_NAME] Drag Benefit" at bounding box center [398, 230] width 178 height 18
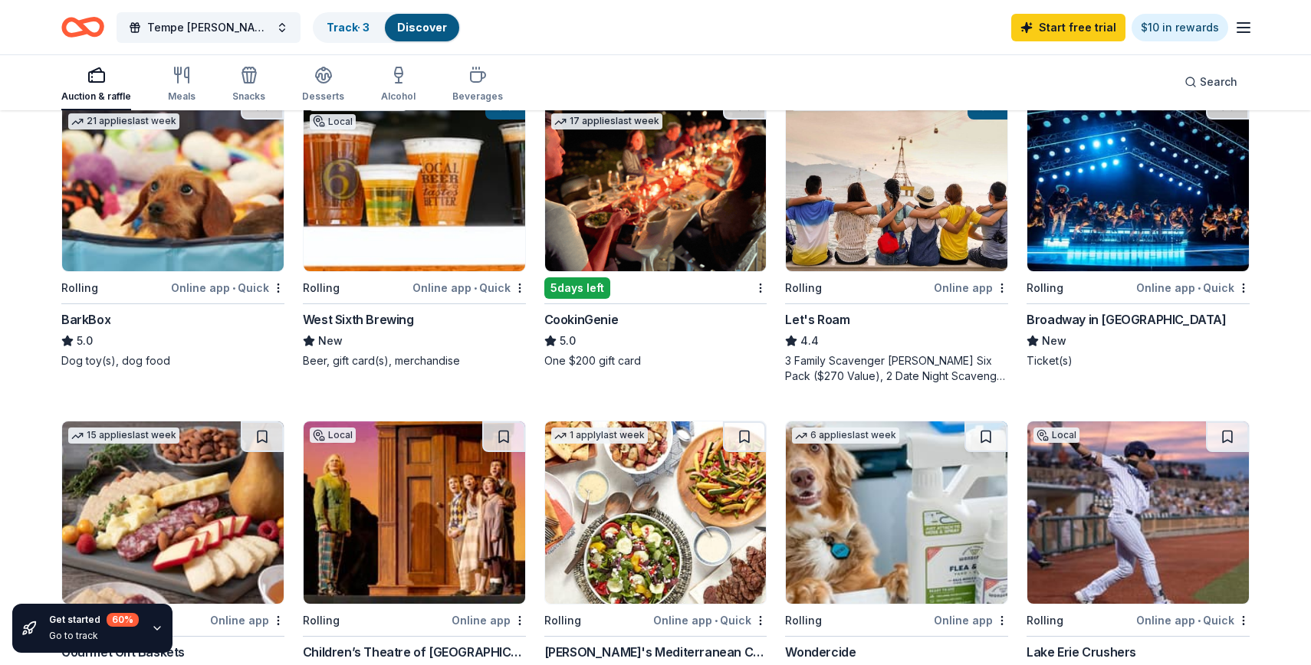
scroll to position [197, 0]
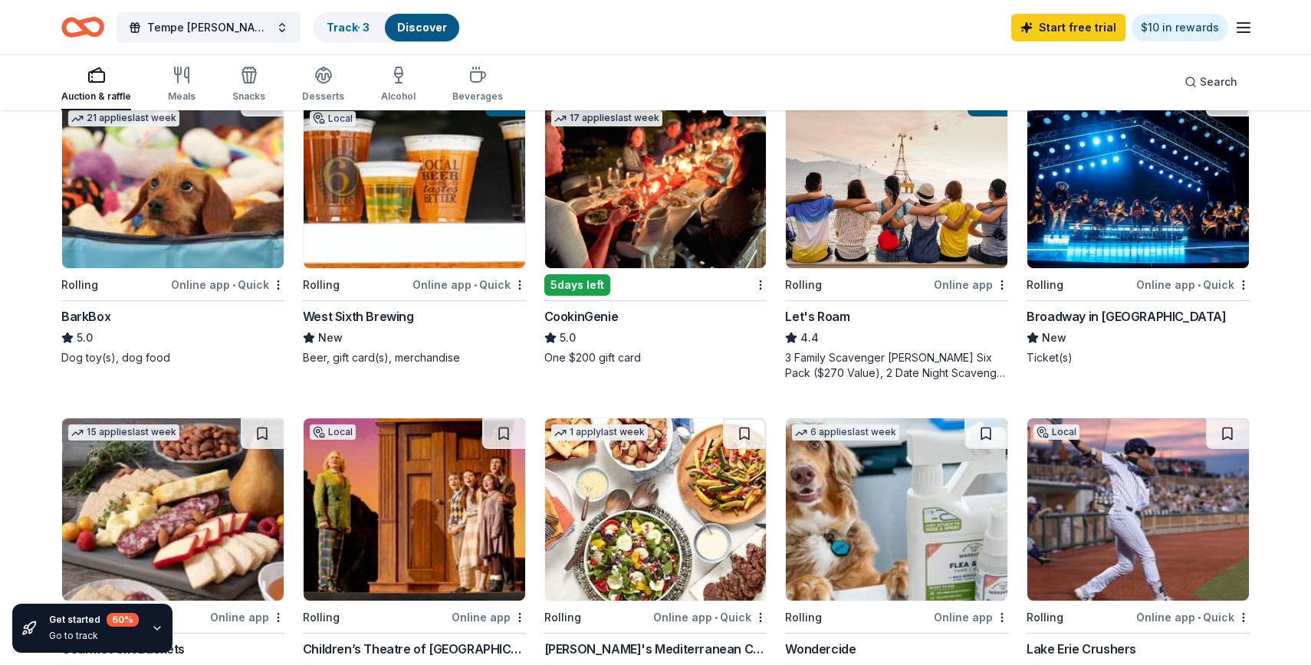
click at [1136, 200] on img at bounding box center [1138, 177] width 222 height 182
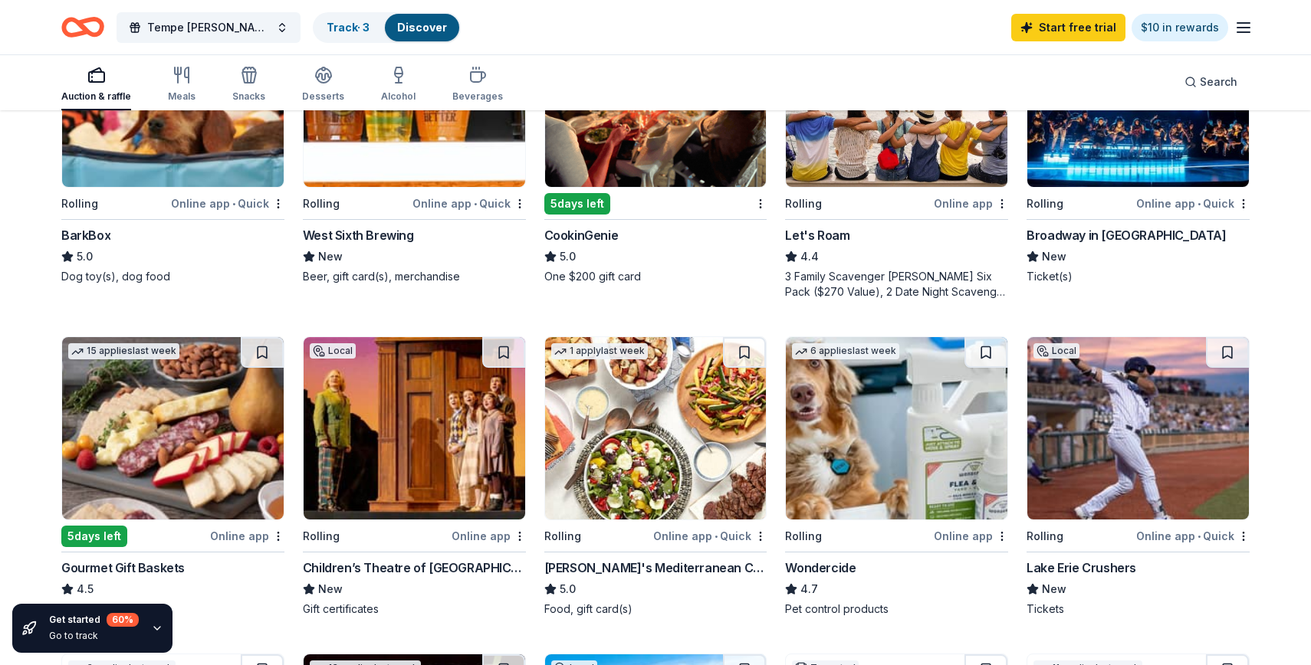
scroll to position [42, 0]
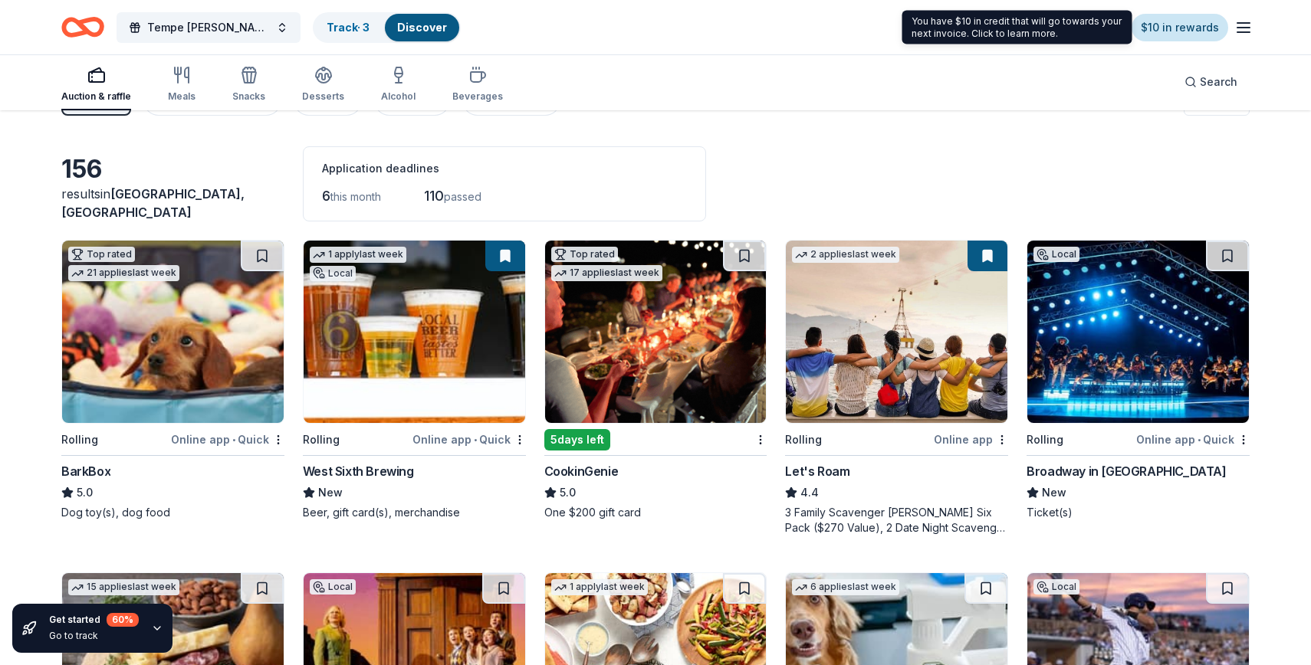
click at [1152, 28] on link "$10 in rewards" at bounding box center [1180, 28] width 97 height 28
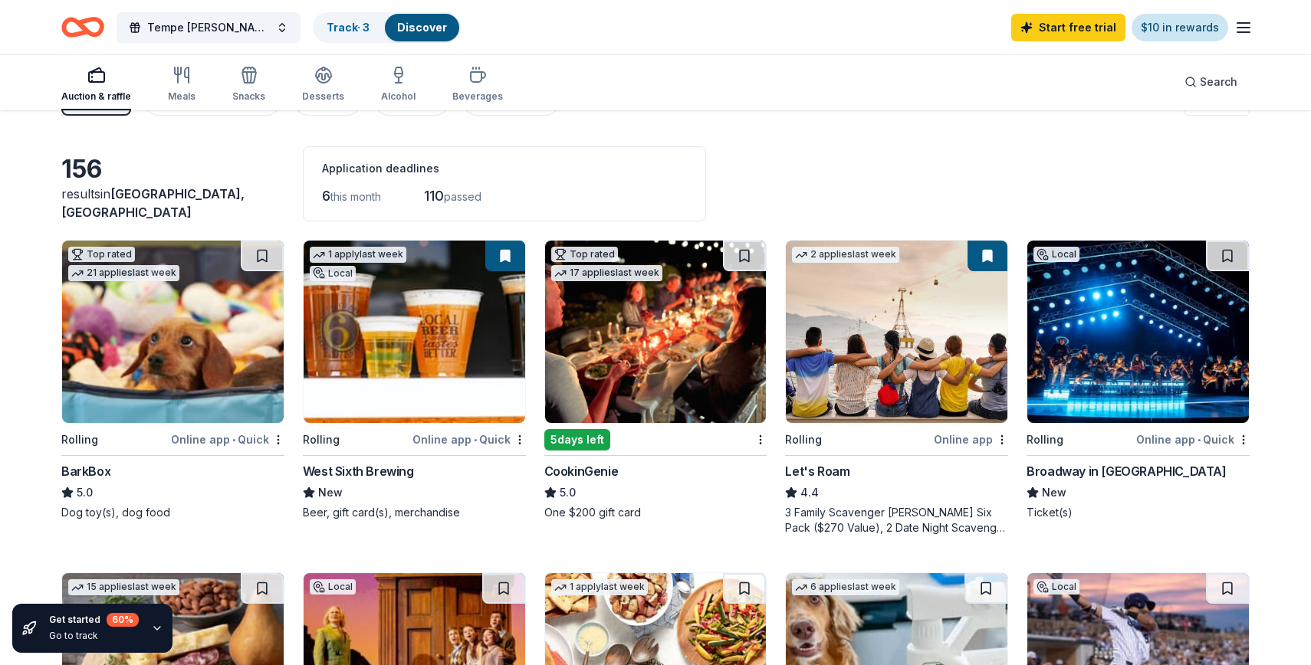
click at [1152, 28] on link "$10 in rewards" at bounding box center [1180, 28] width 97 height 28
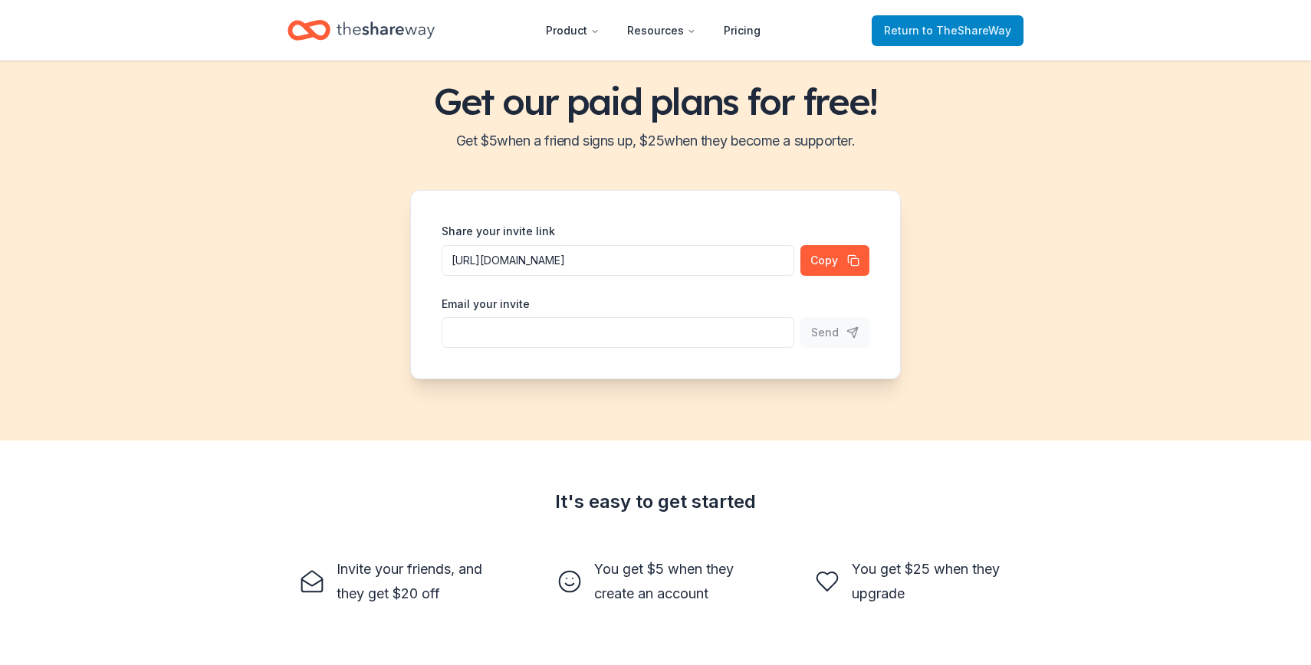
click at [923, 44] on link "Return to TheShareWay" at bounding box center [948, 30] width 152 height 31
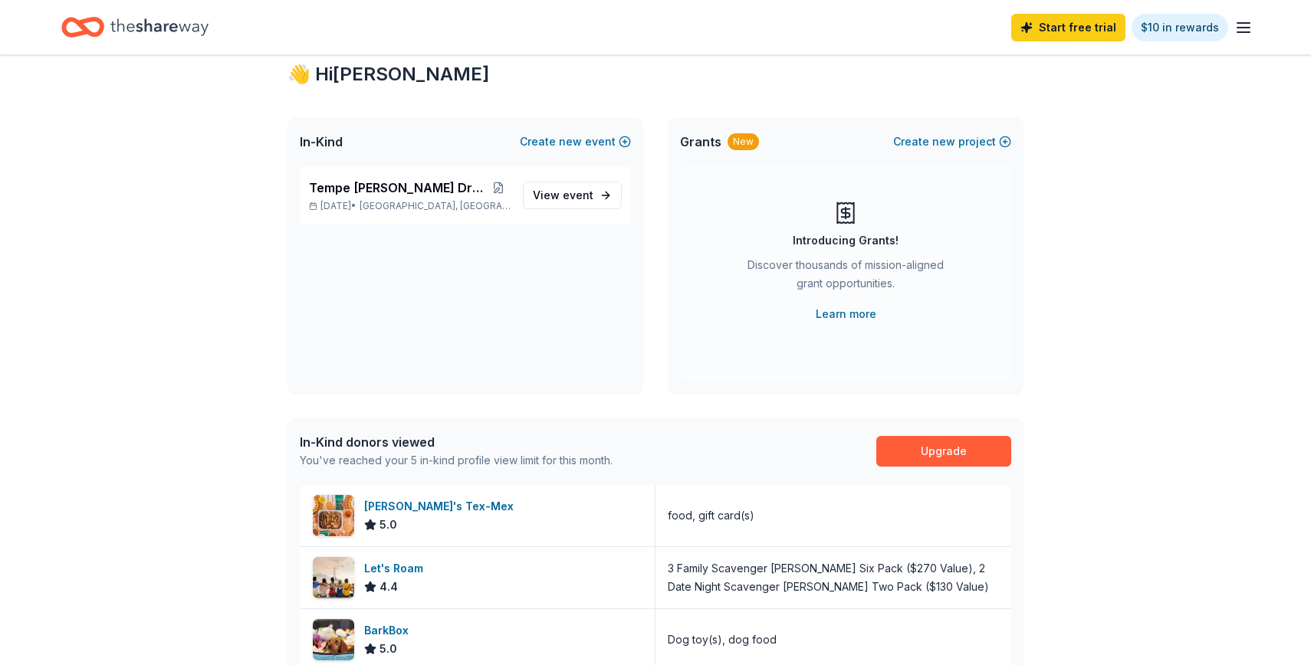
click at [923, 32] on div "Start free trial $10 in rewards" at bounding box center [655, 27] width 1188 height 36
click at [446, 194] on span "Tempe [PERSON_NAME] Drag Benefit" at bounding box center [398, 188] width 178 height 18
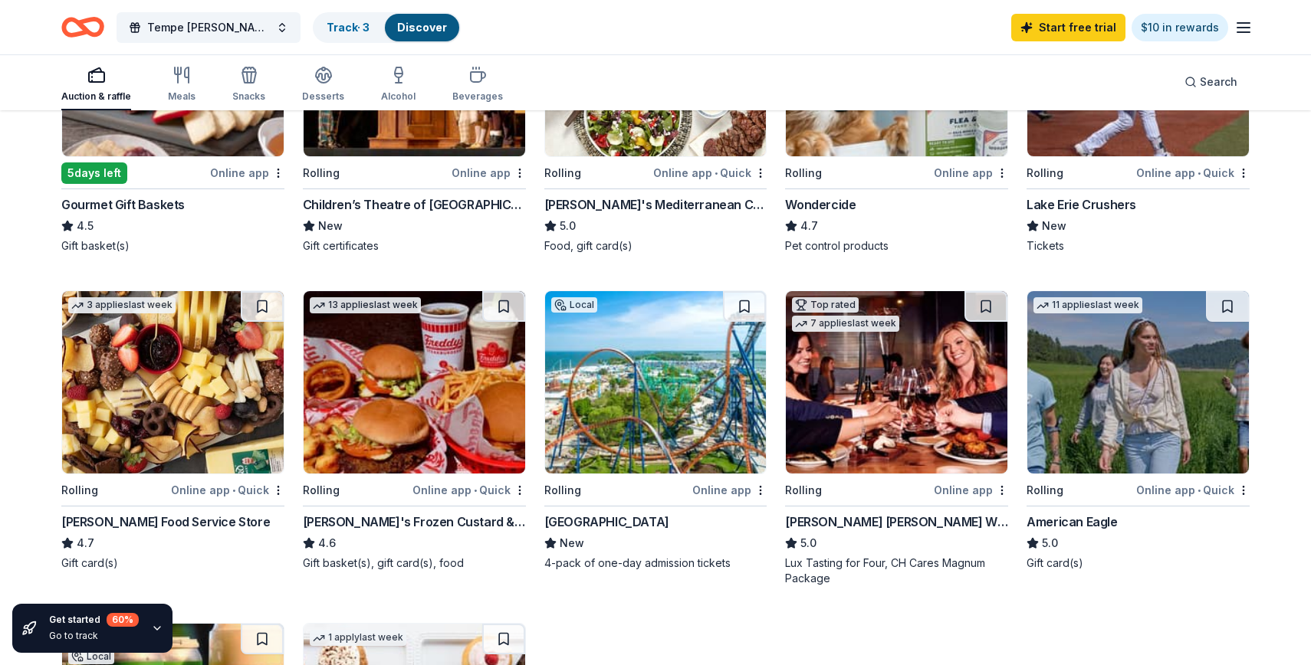
scroll to position [644, 0]
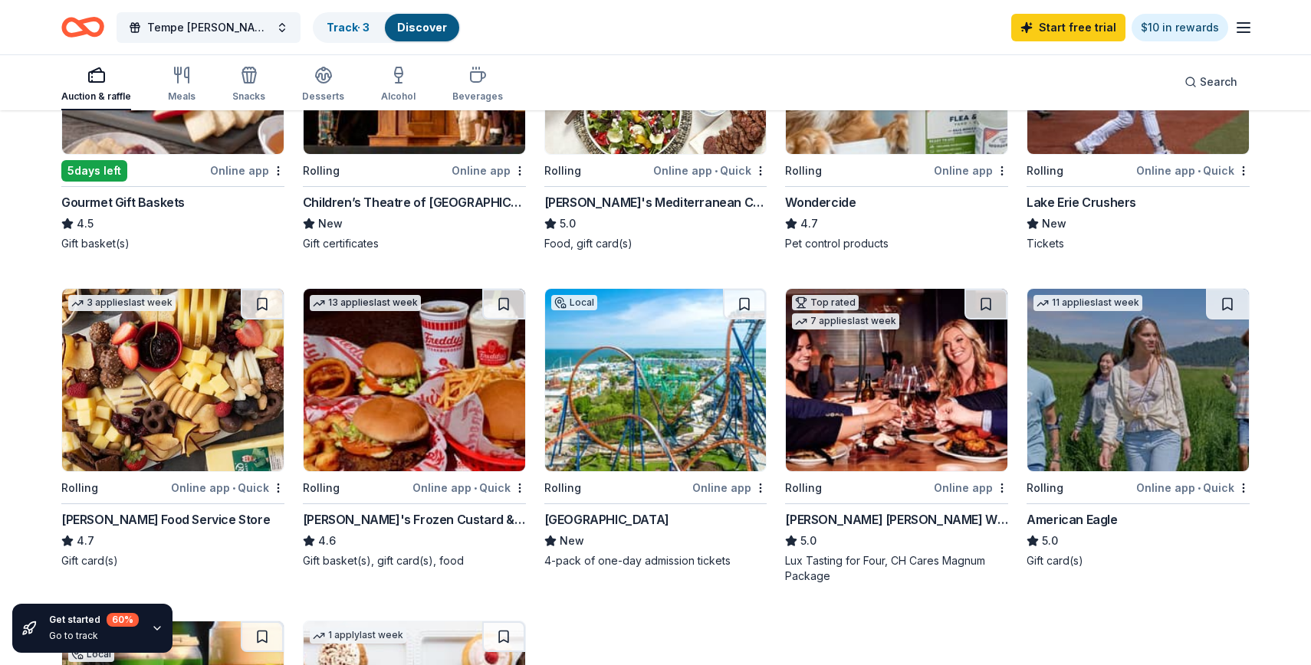
click at [382, 137] on img at bounding box center [415, 63] width 222 height 182
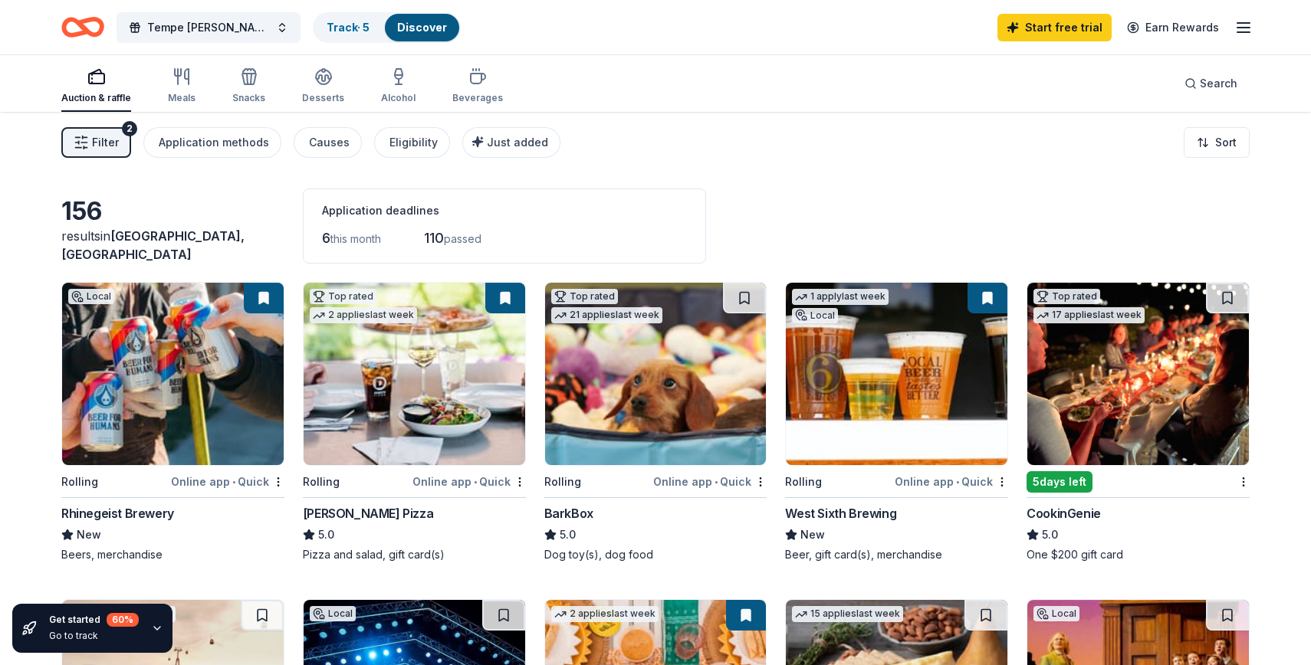
click at [144, 630] on div "Get started 60 % Go to track" at bounding box center [92, 628] width 160 height 49
click at [153, 629] on icon "button" at bounding box center [157, 628] width 12 height 12
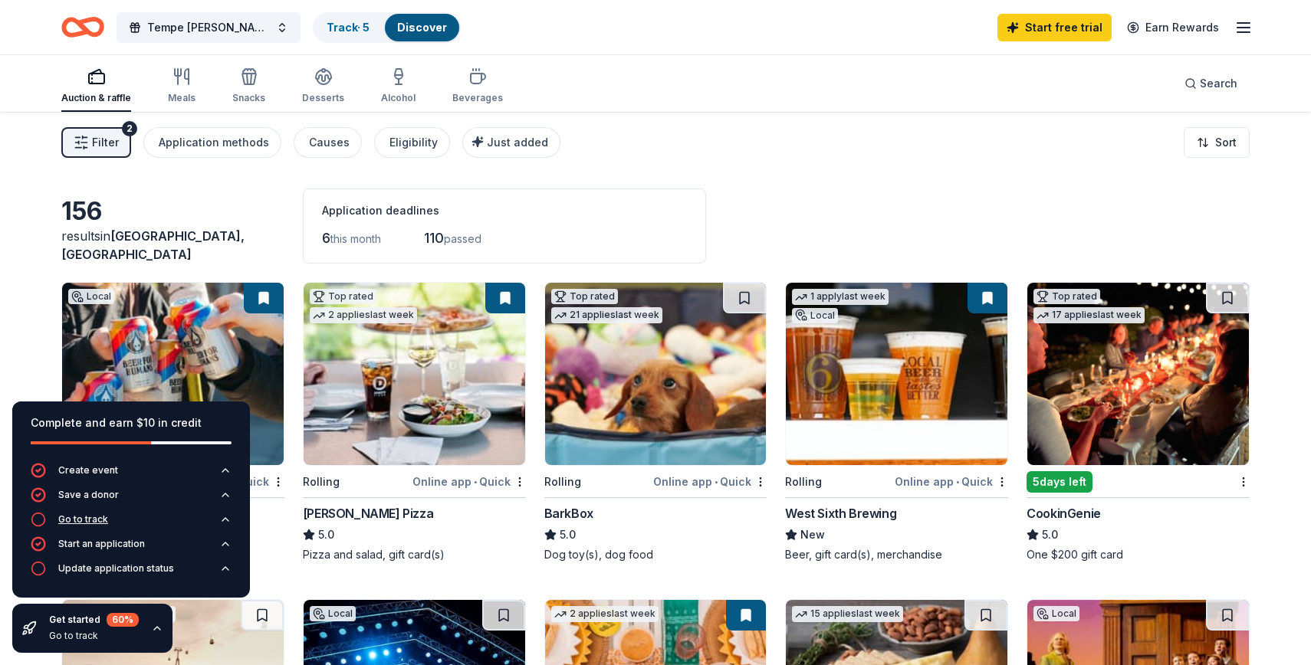
click at [223, 519] on icon "button" at bounding box center [225, 520] width 12 height 12
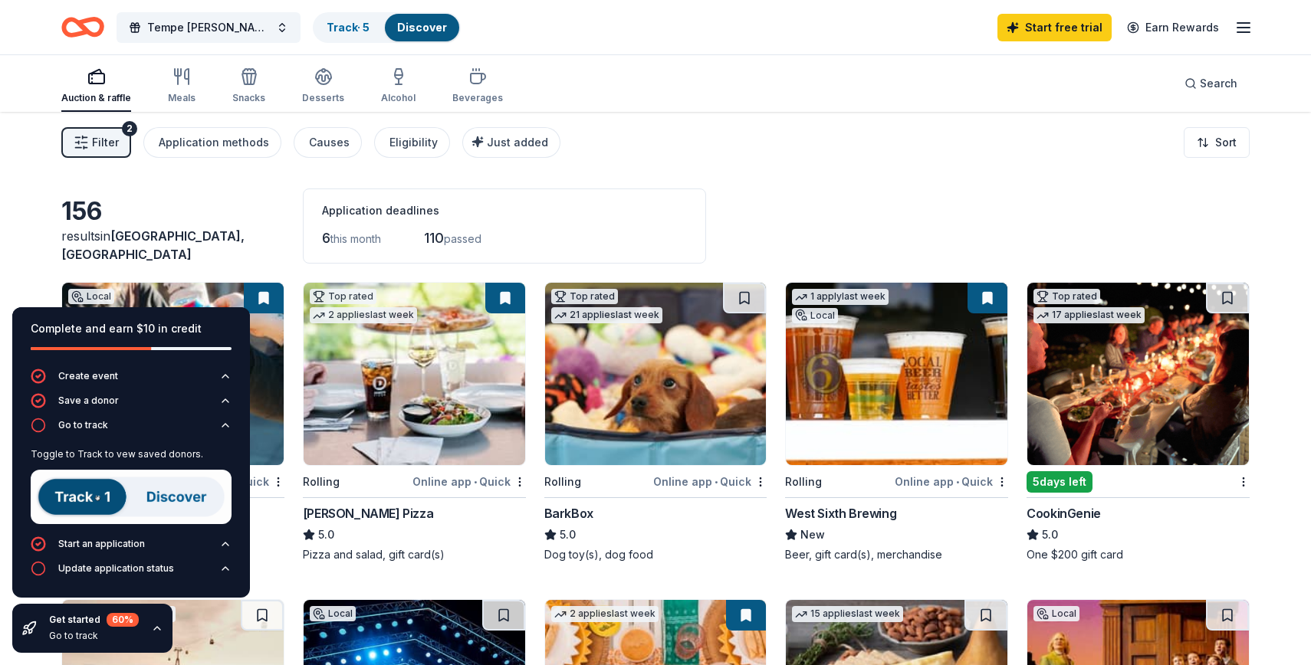
click at [106, 498] on img at bounding box center [131, 497] width 201 height 54
click at [167, 501] on img at bounding box center [131, 497] width 201 height 54
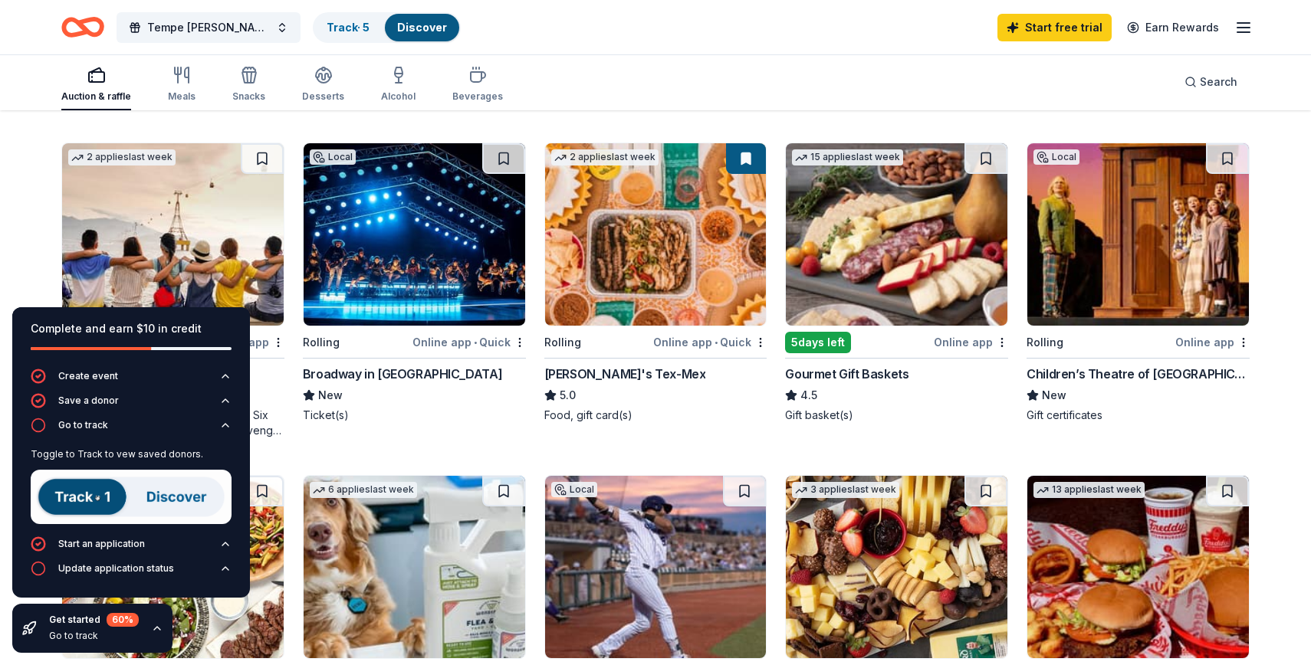
scroll to position [455, 0]
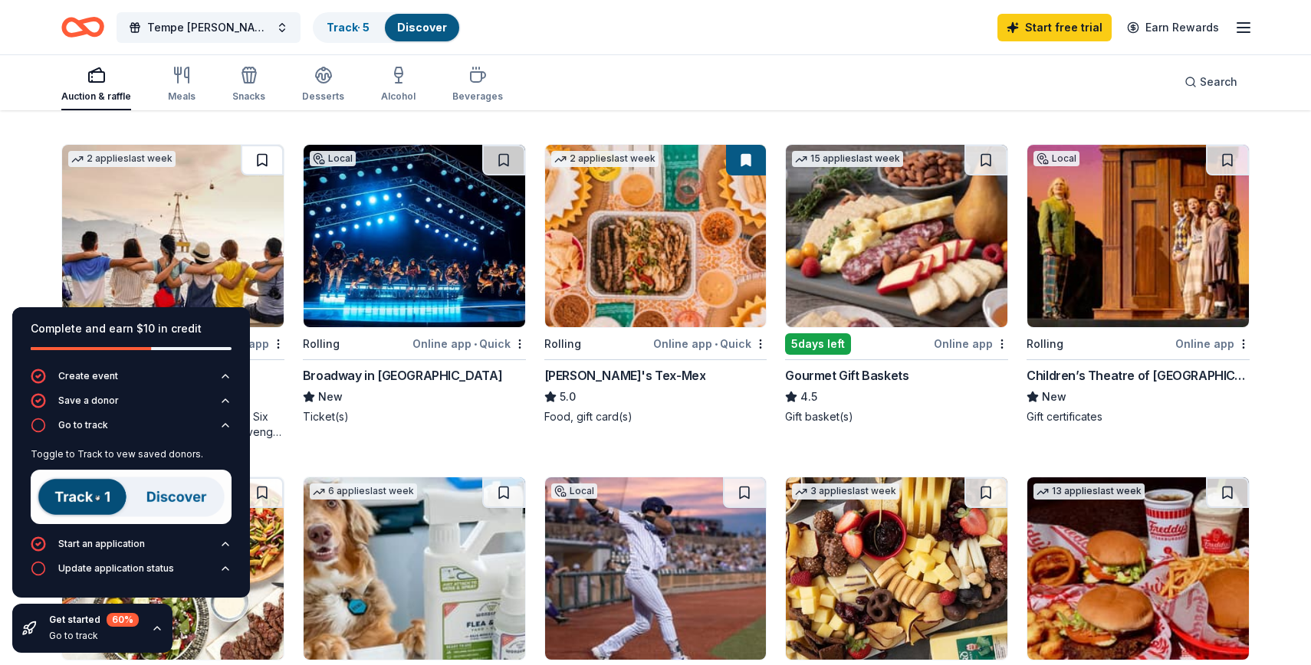
click at [253, 173] on button at bounding box center [262, 160] width 43 height 31
click at [359, 23] on link "Track · 6" at bounding box center [349, 27] width 44 height 13
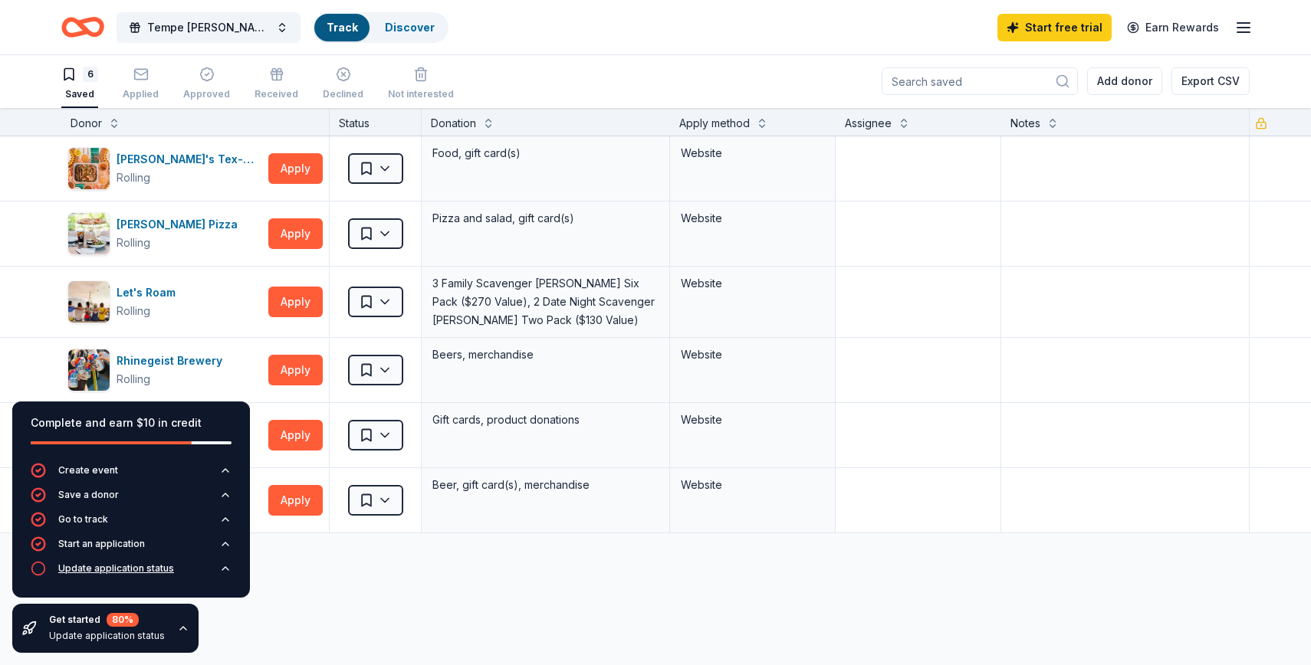
scroll to position [1, 0]
click at [117, 570] on div "Update application status" at bounding box center [116, 569] width 116 height 12
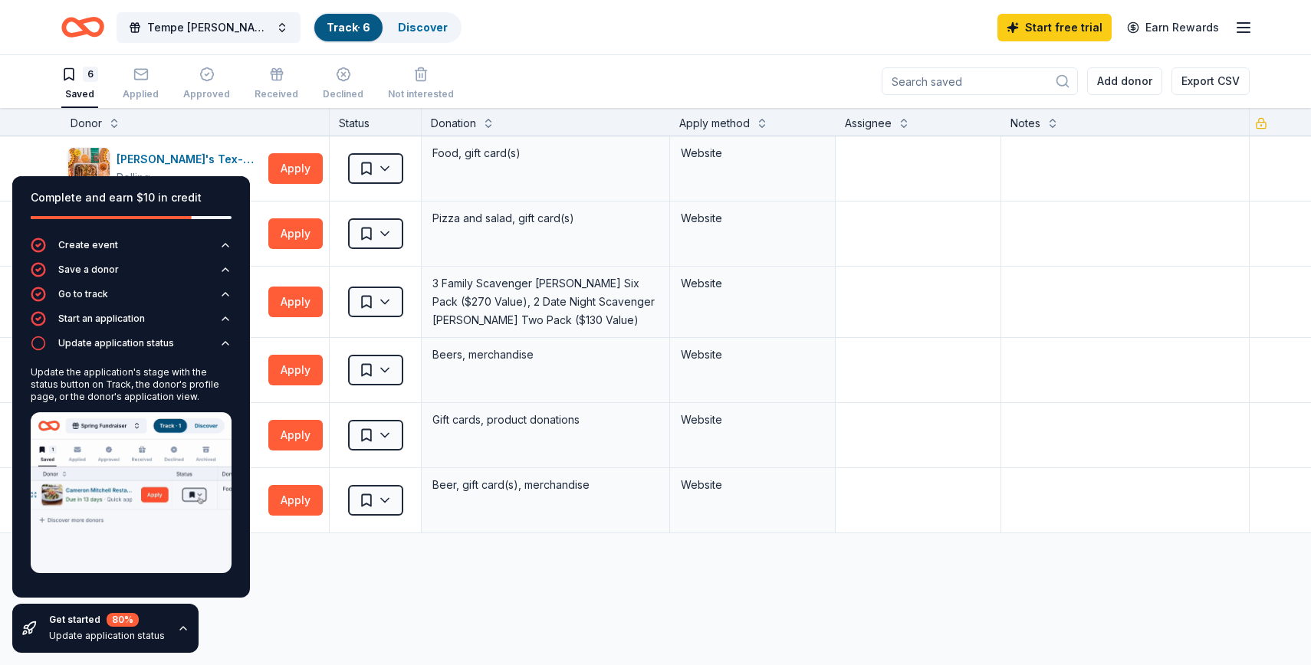
click at [632, 575] on div "Discover more donors" at bounding box center [655, 555] width 1311 height 43
click at [170, 642] on div "Get started 80 % Update application status" at bounding box center [105, 628] width 186 height 49
click at [170, 622] on div "Get started 80 % Update application status" at bounding box center [105, 628] width 186 height 49
click at [180, 628] on icon "button" at bounding box center [183, 628] width 6 height 3
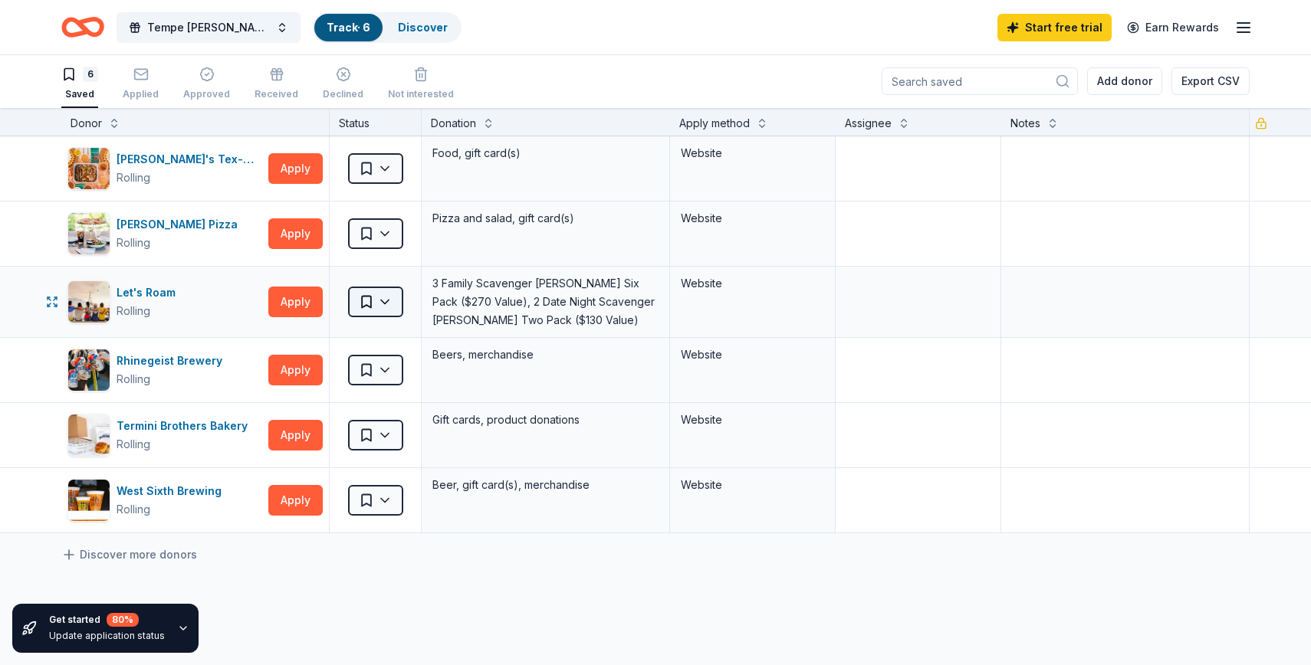
click at [374, 296] on html "Tempe Carman’s Drag Benefit Track · 6 Discover Start free trial Earn Rewards 6 …" at bounding box center [655, 331] width 1311 height 665
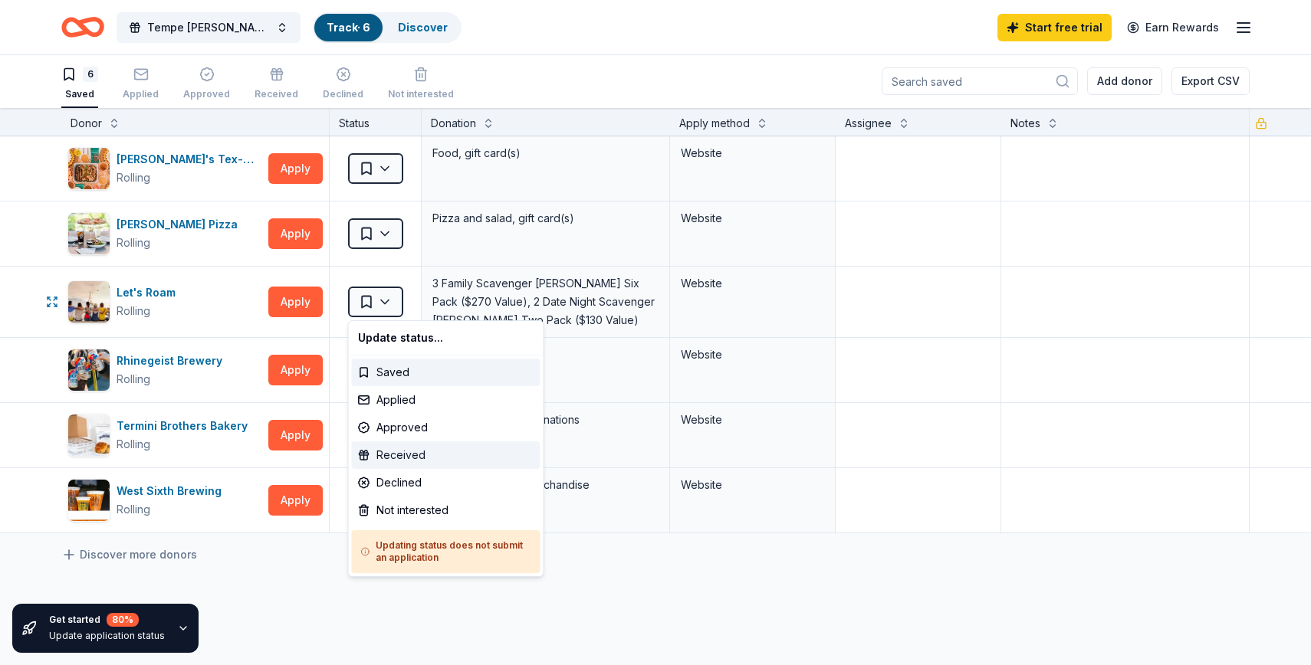
click at [408, 456] on div "Received" at bounding box center [446, 456] width 189 height 28
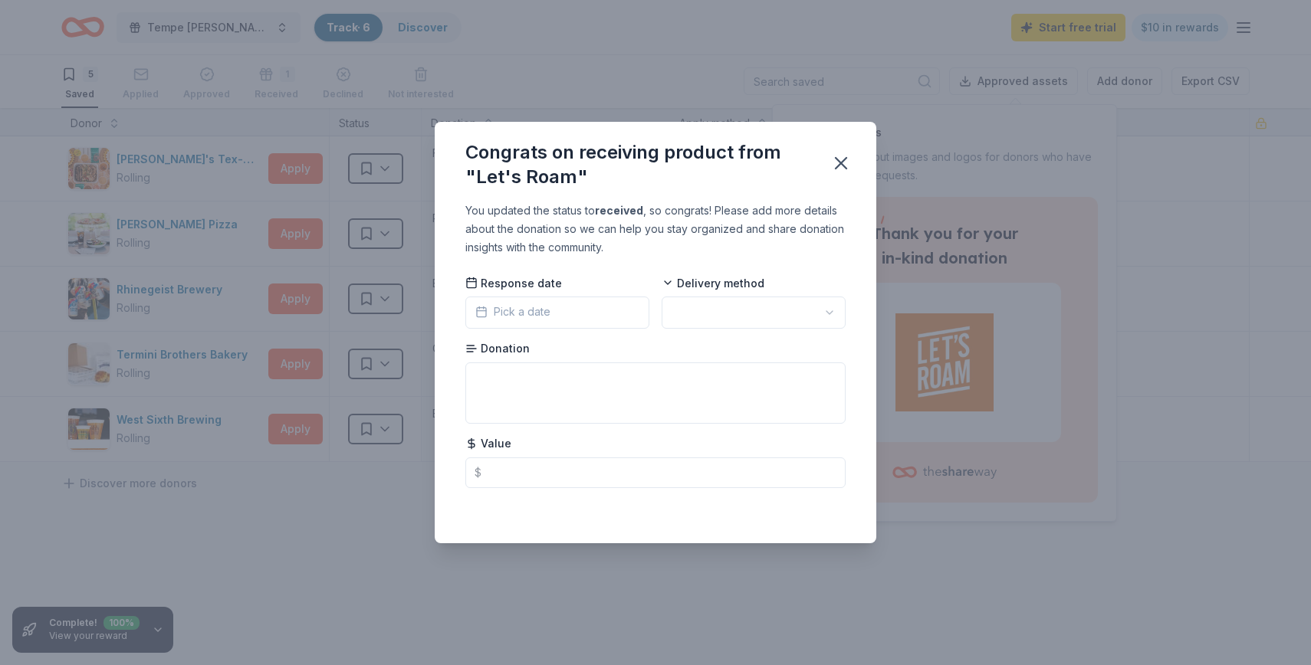
click at [561, 311] on button "Pick a date" at bounding box center [557, 313] width 184 height 32
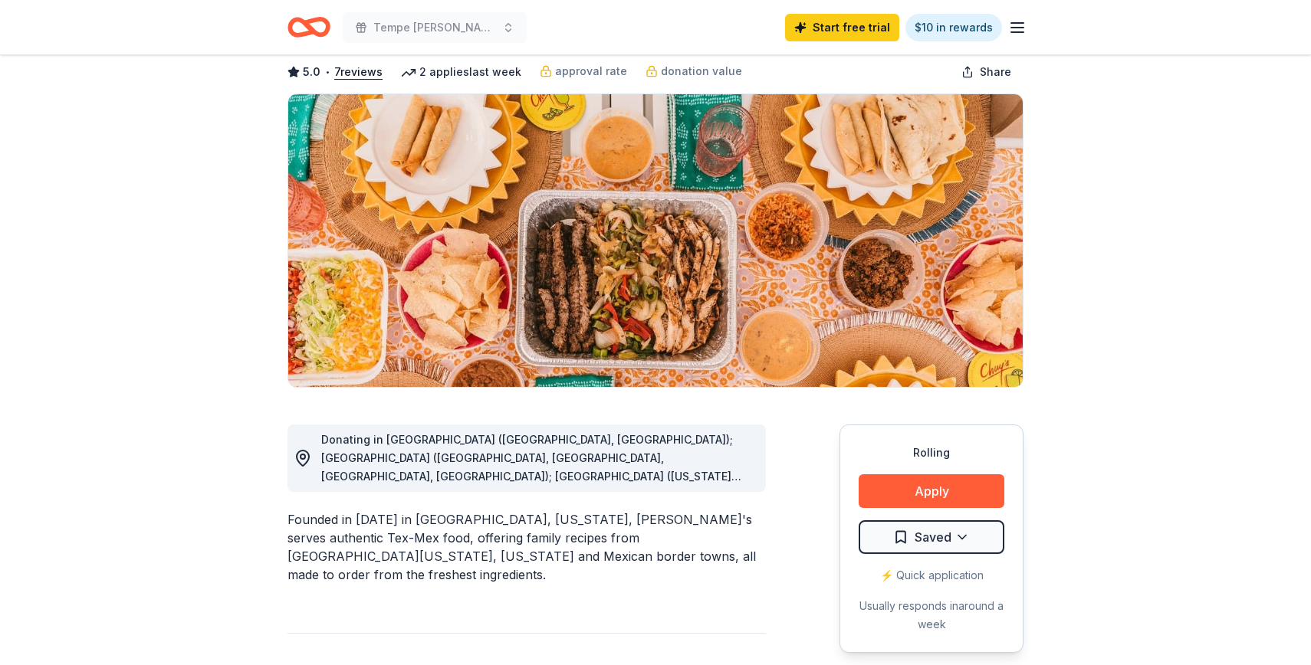
scroll to position [88, 0]
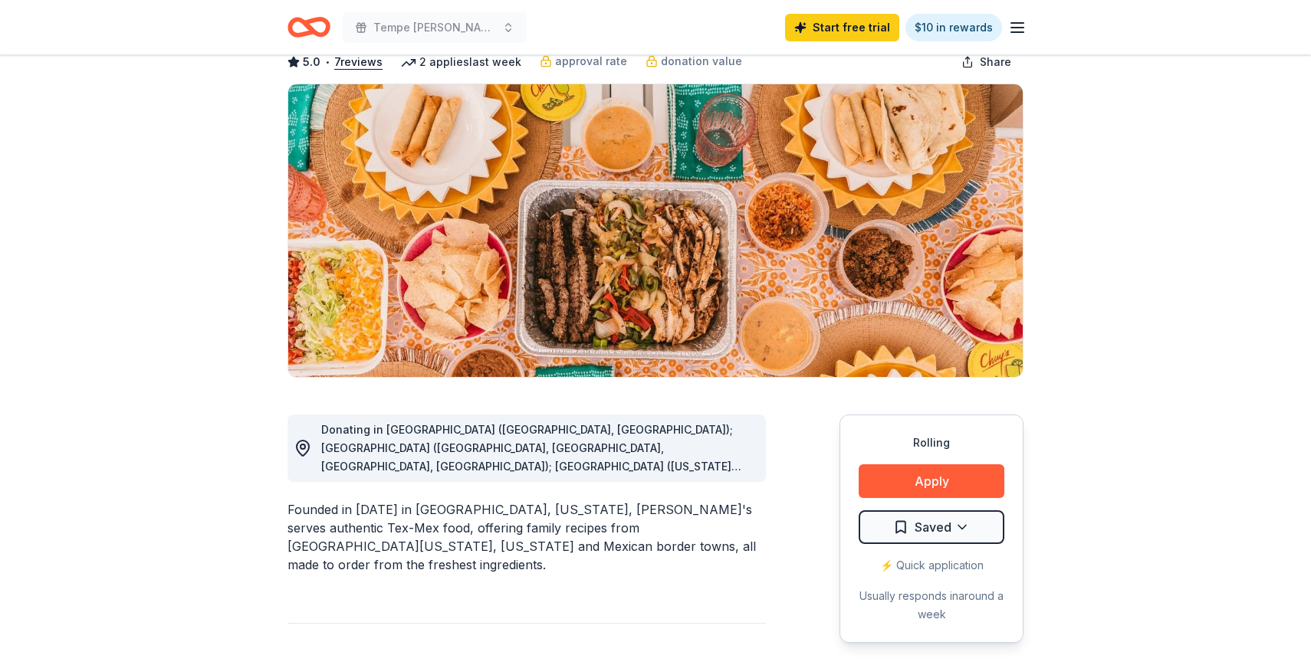
click at [730, 469] on span "Donating in [GEOGRAPHIC_DATA] ([GEOGRAPHIC_DATA], [GEOGRAPHIC_DATA]); [GEOGRAPH…" at bounding box center [536, 604] width 431 height 363
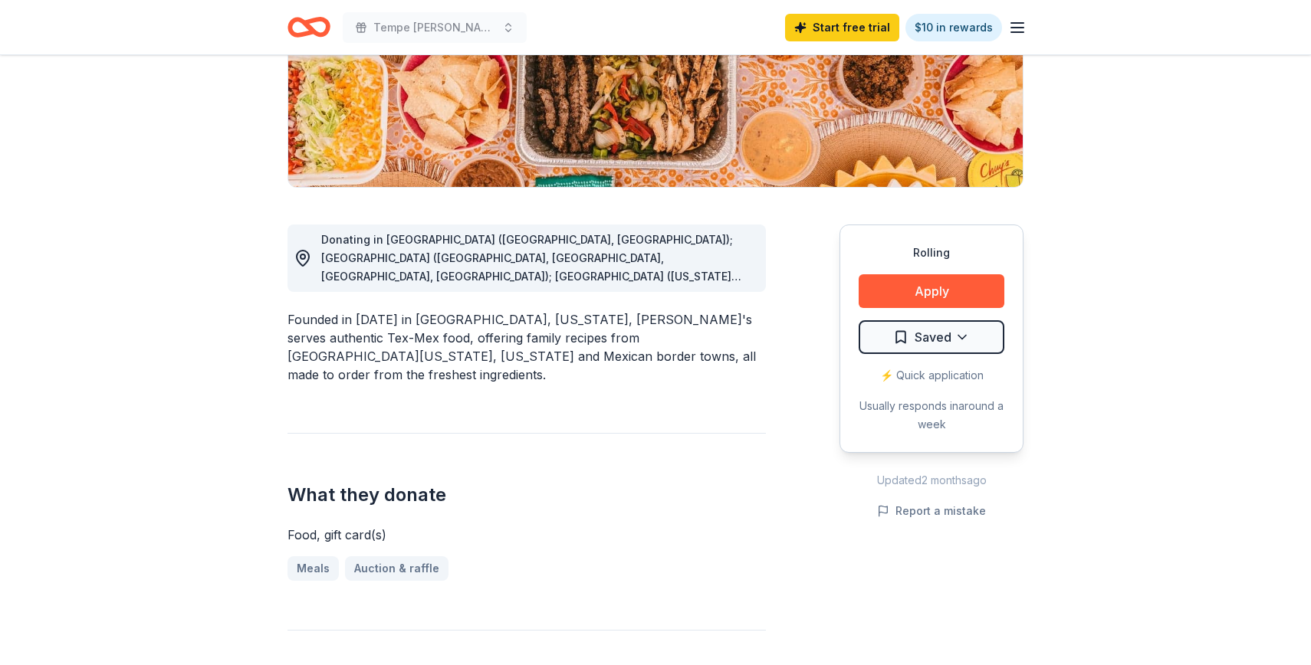
scroll to position [281, 0]
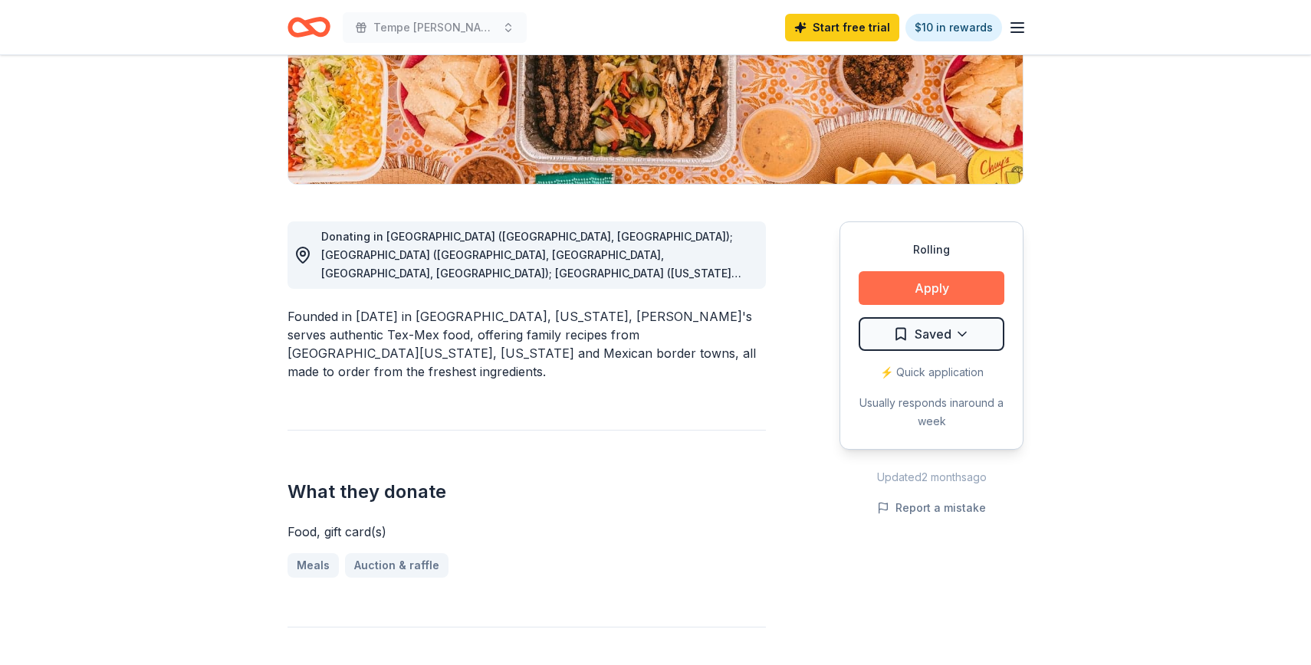
click at [917, 292] on button "Apply" at bounding box center [932, 288] width 146 height 34
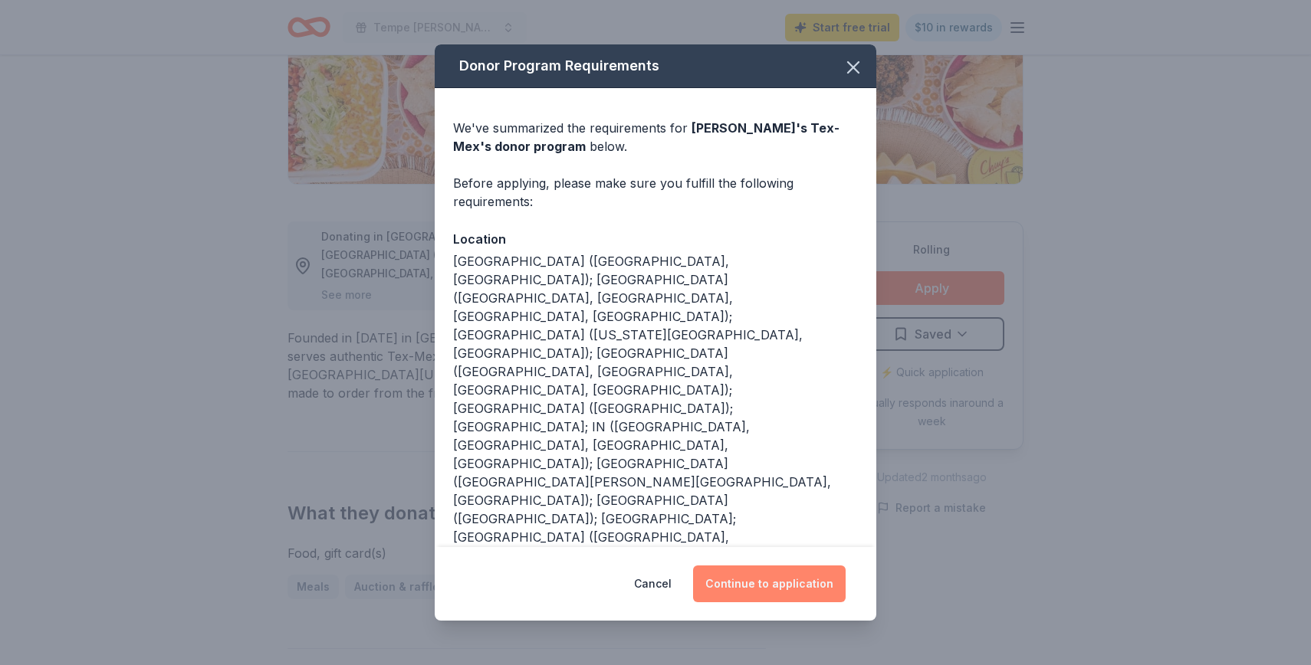
click at [778, 566] on button "Continue to application" at bounding box center [769, 584] width 153 height 37
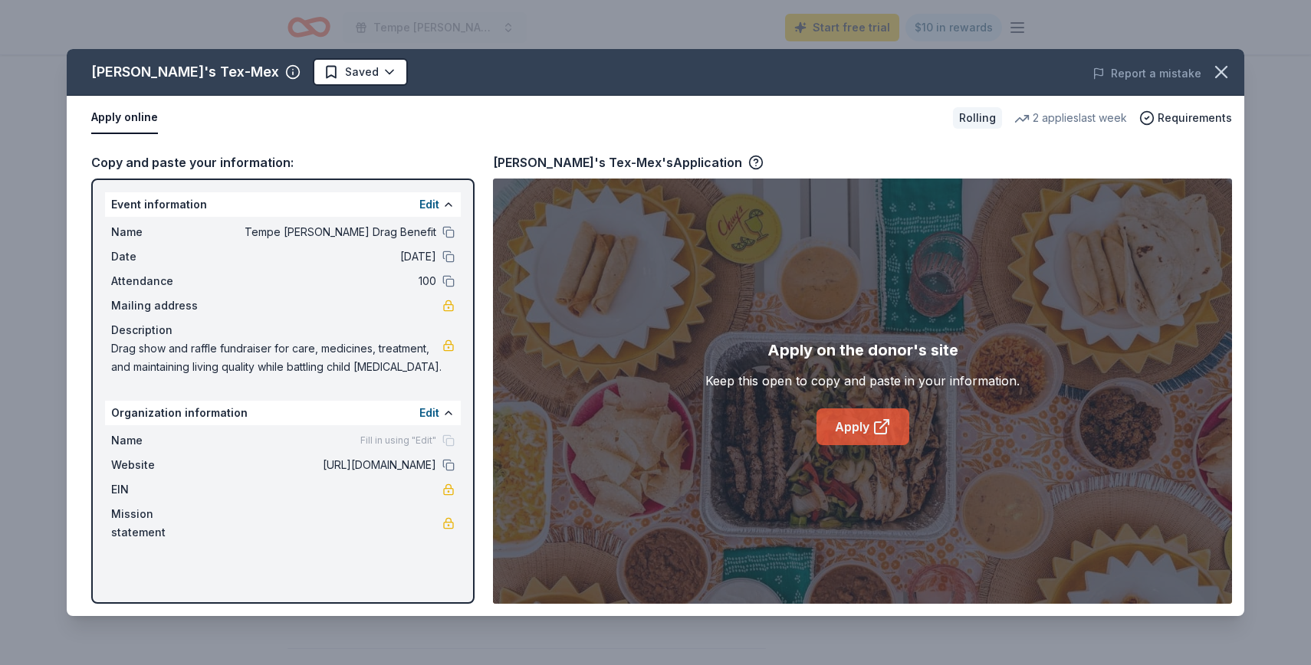
click at [872, 425] on icon at bounding box center [881, 427] width 18 height 18
click at [1218, 64] on icon "button" at bounding box center [1220, 71] width 21 height 21
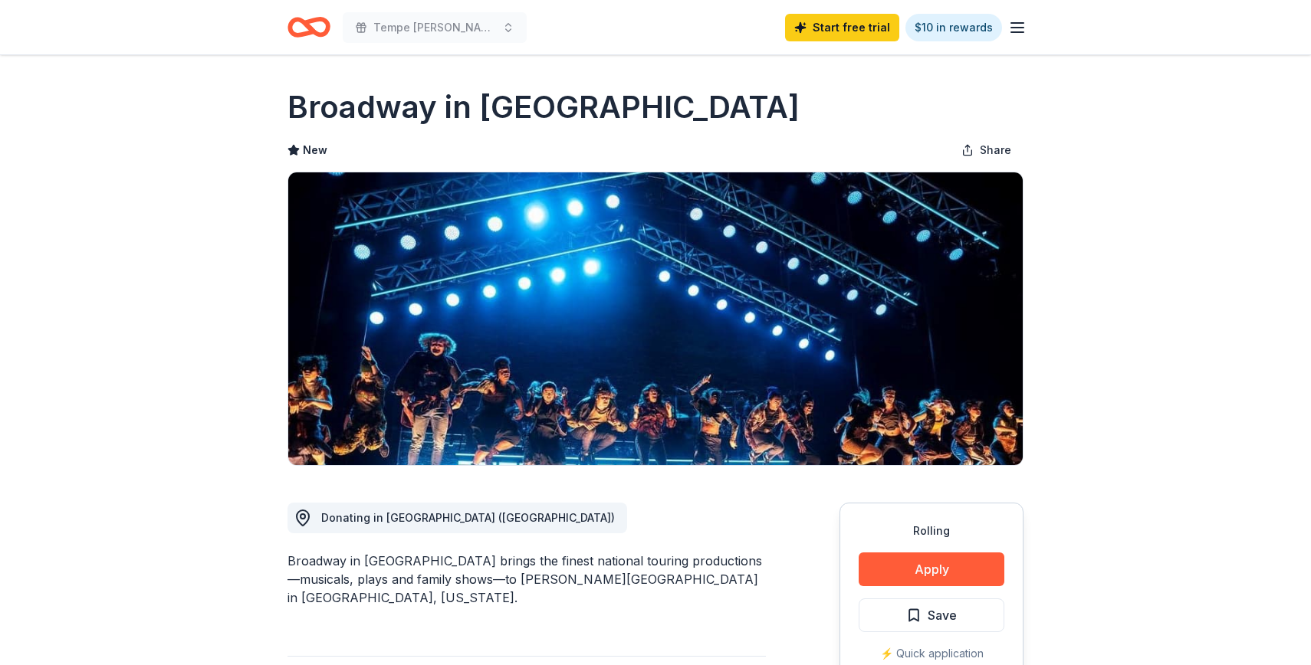
scroll to position [21, 0]
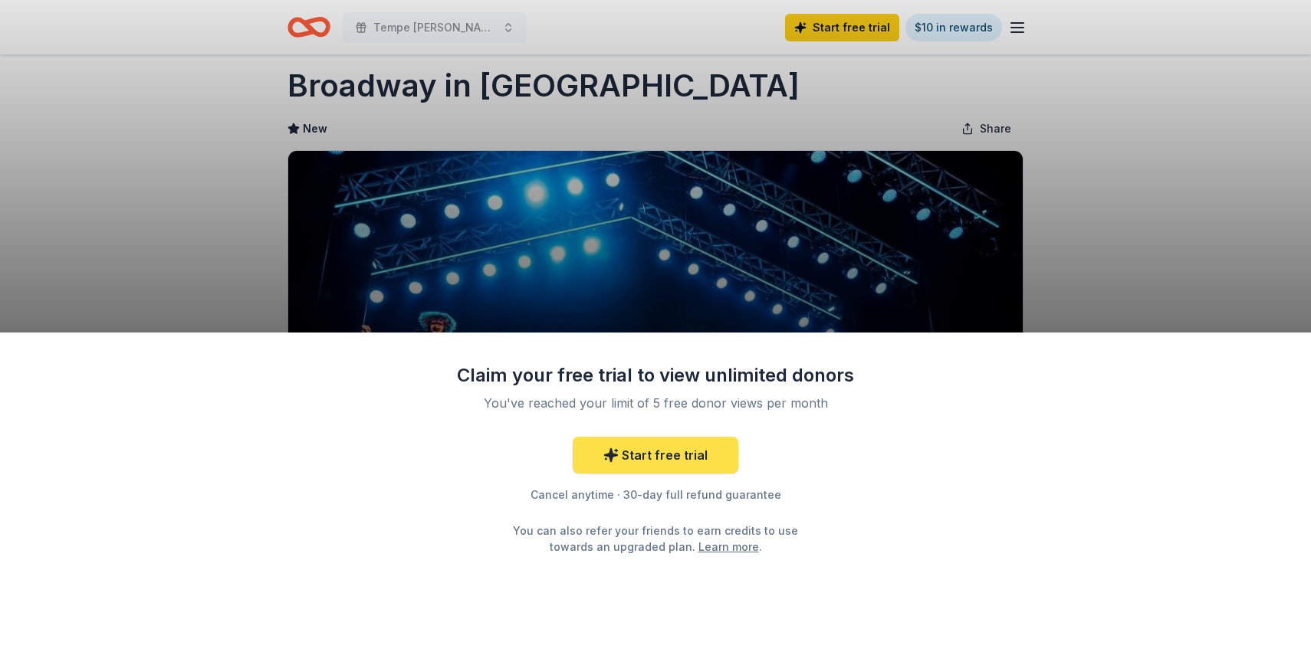
click at [639, 451] on link "Start free trial" at bounding box center [656, 455] width 166 height 37
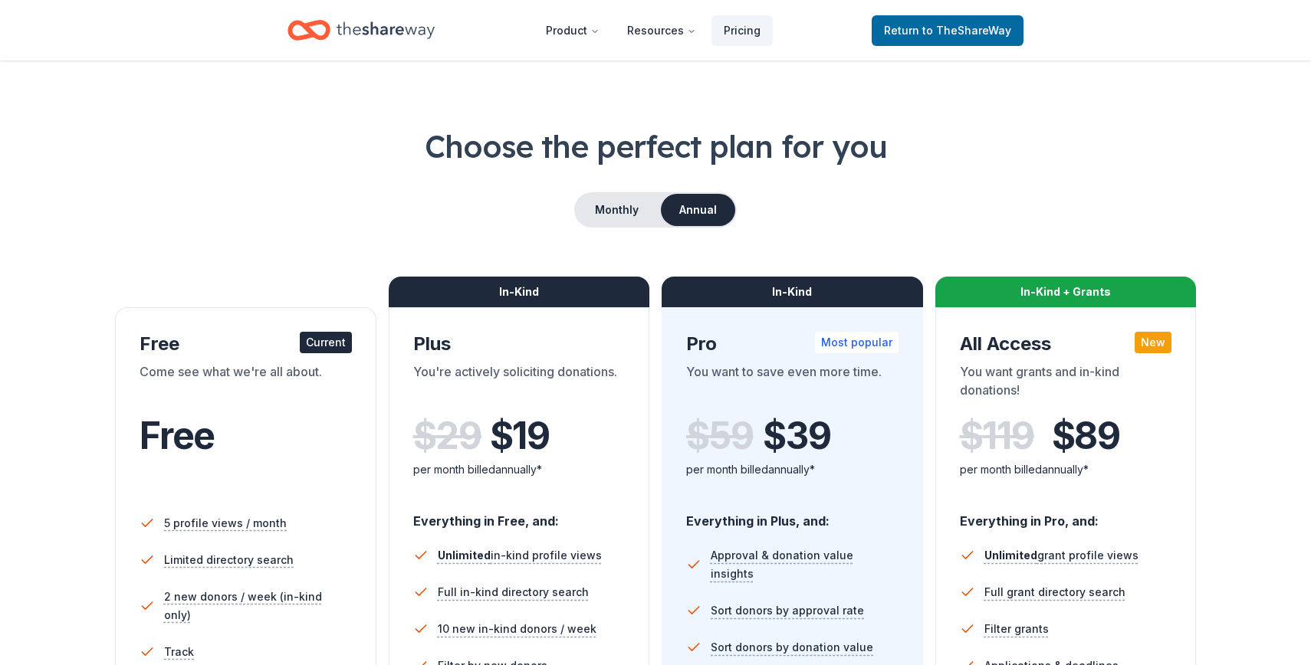
click at [639, 451] on div "In-Kind Plus You're actively soliciting donations. $ 29 $ 19 per month billed a…" at bounding box center [519, 590] width 261 height 567
